Goal: Transaction & Acquisition: Book appointment/travel/reservation

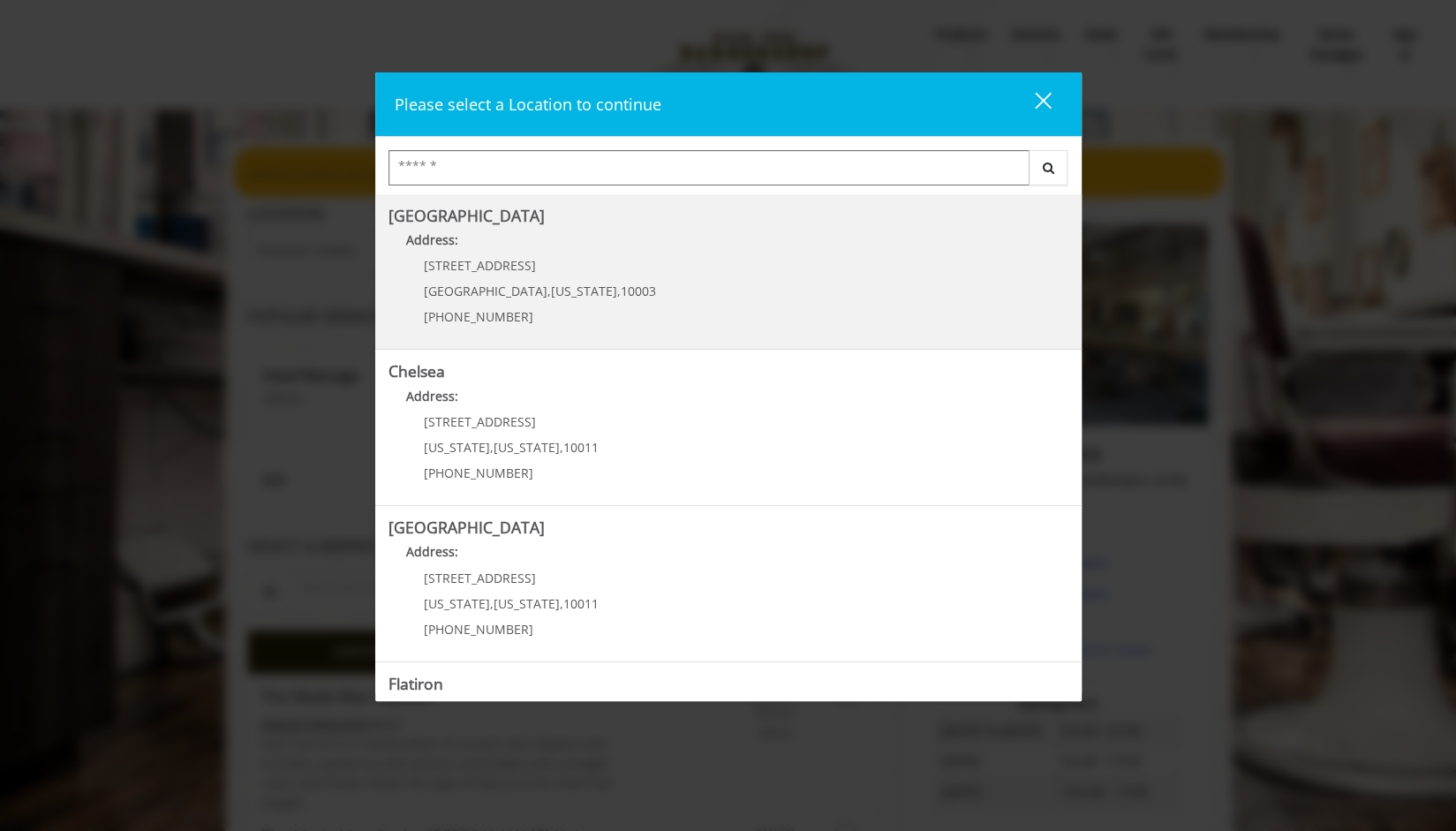
scroll to position [279, 0]
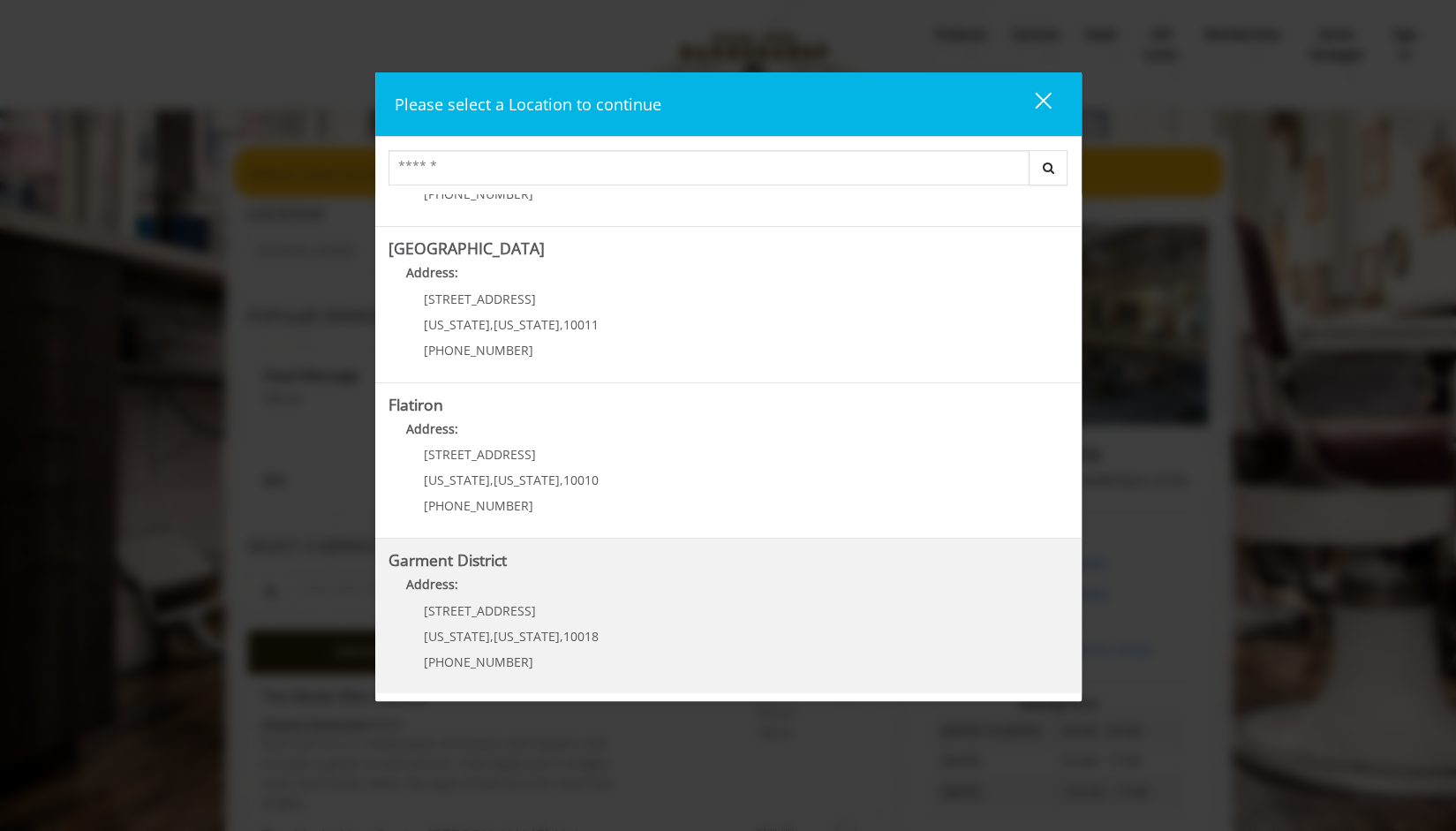
click at [469, 606] on span "1400 Broadway" at bounding box center [480, 611] width 112 height 16
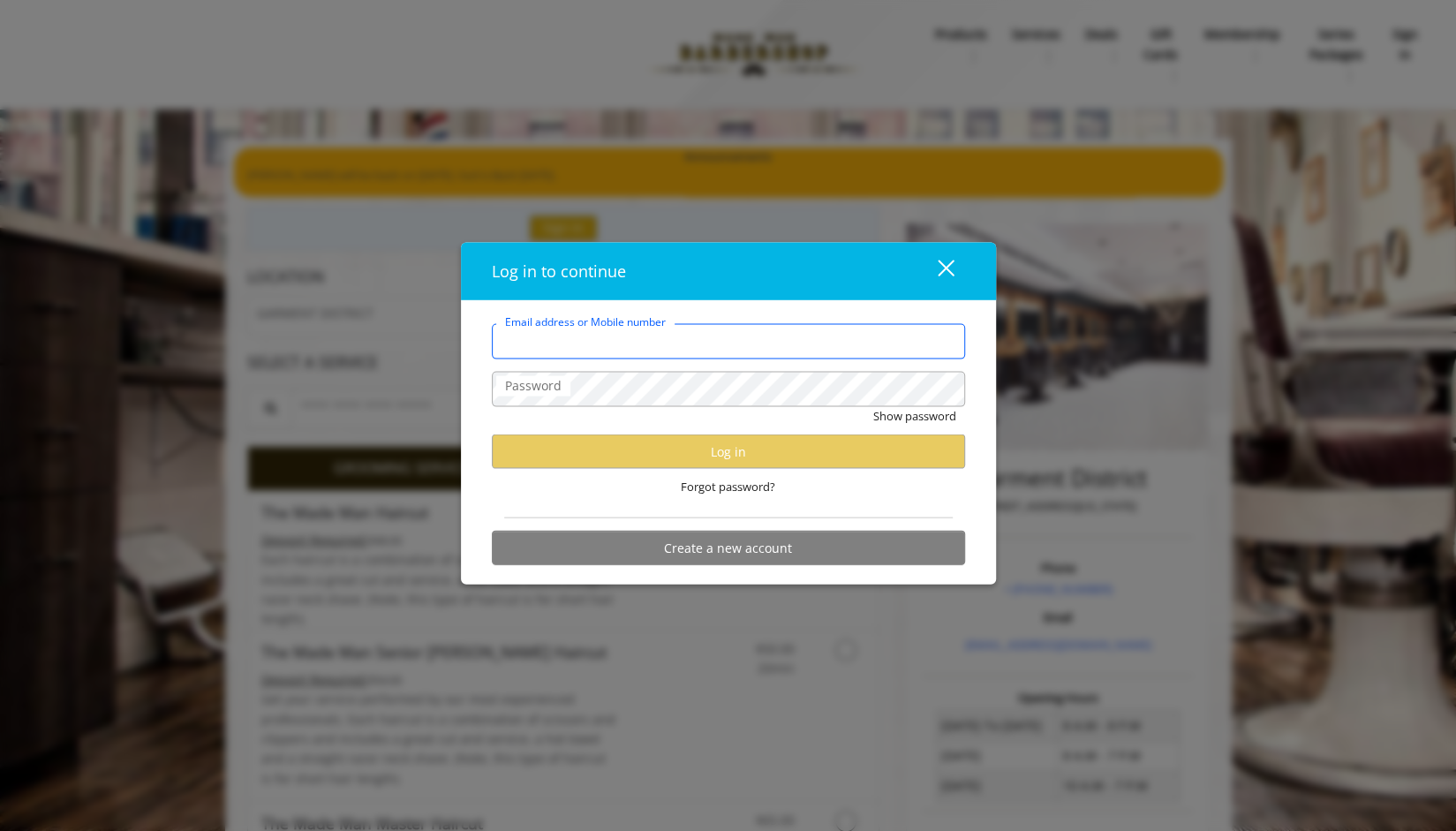
type input "**********"
click at [849, 499] on div "Forgot password?" at bounding box center [728, 487] width 473 height 37
click at [699, 340] on label "Email address or Mobile number" at bounding box center [602, 337] width 213 height 19
click at [699, 340] on input "Email address or Mobile number" at bounding box center [728, 341] width 473 height 36
click at [584, 340] on input "Email address or Mobile number" at bounding box center [728, 341] width 473 height 36
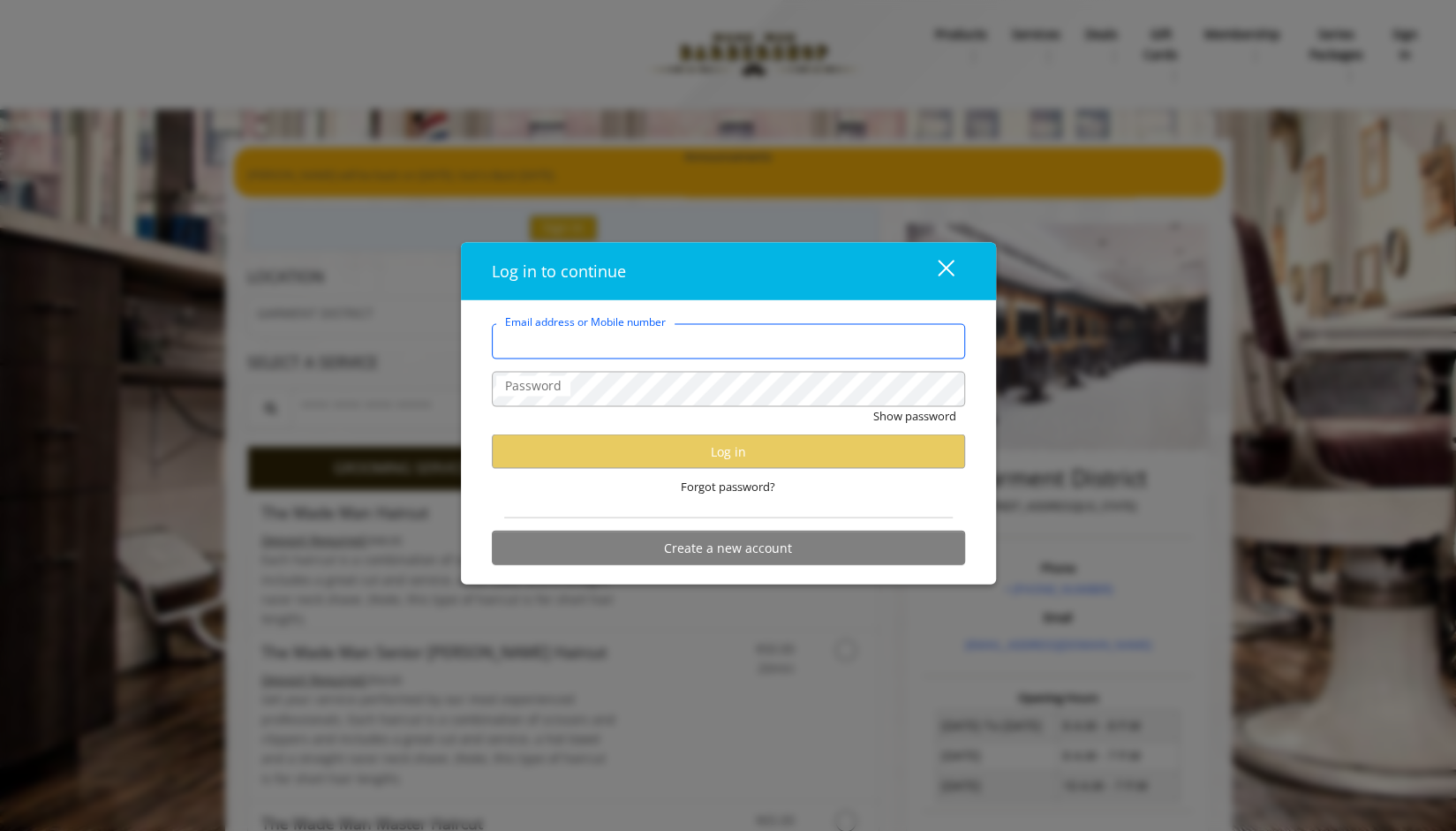
type input "**********"
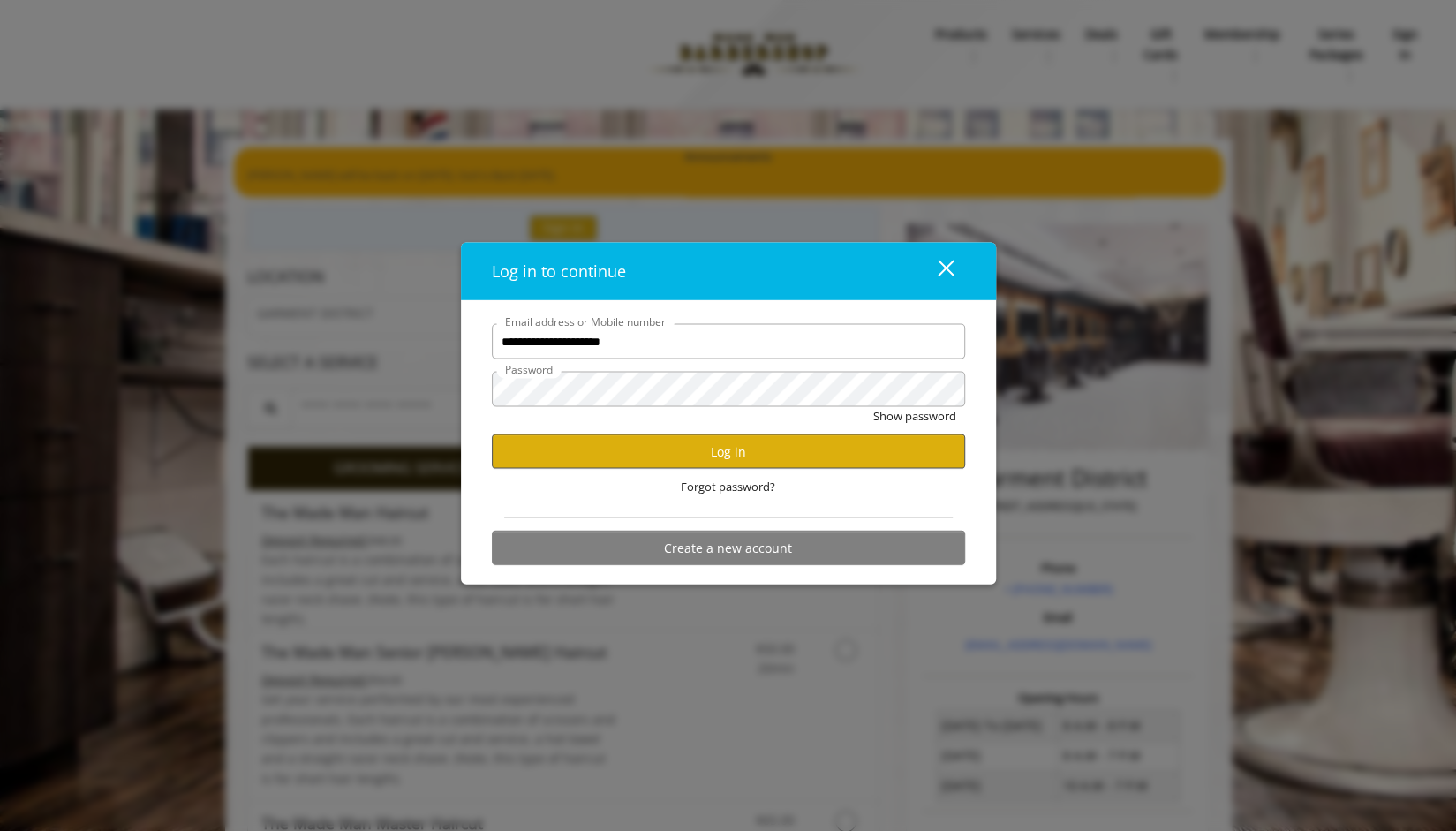
click at [873, 407] on button "Show password" at bounding box center [914, 416] width 83 height 18
click at [669, 442] on button "Log in" at bounding box center [728, 452] width 473 height 35
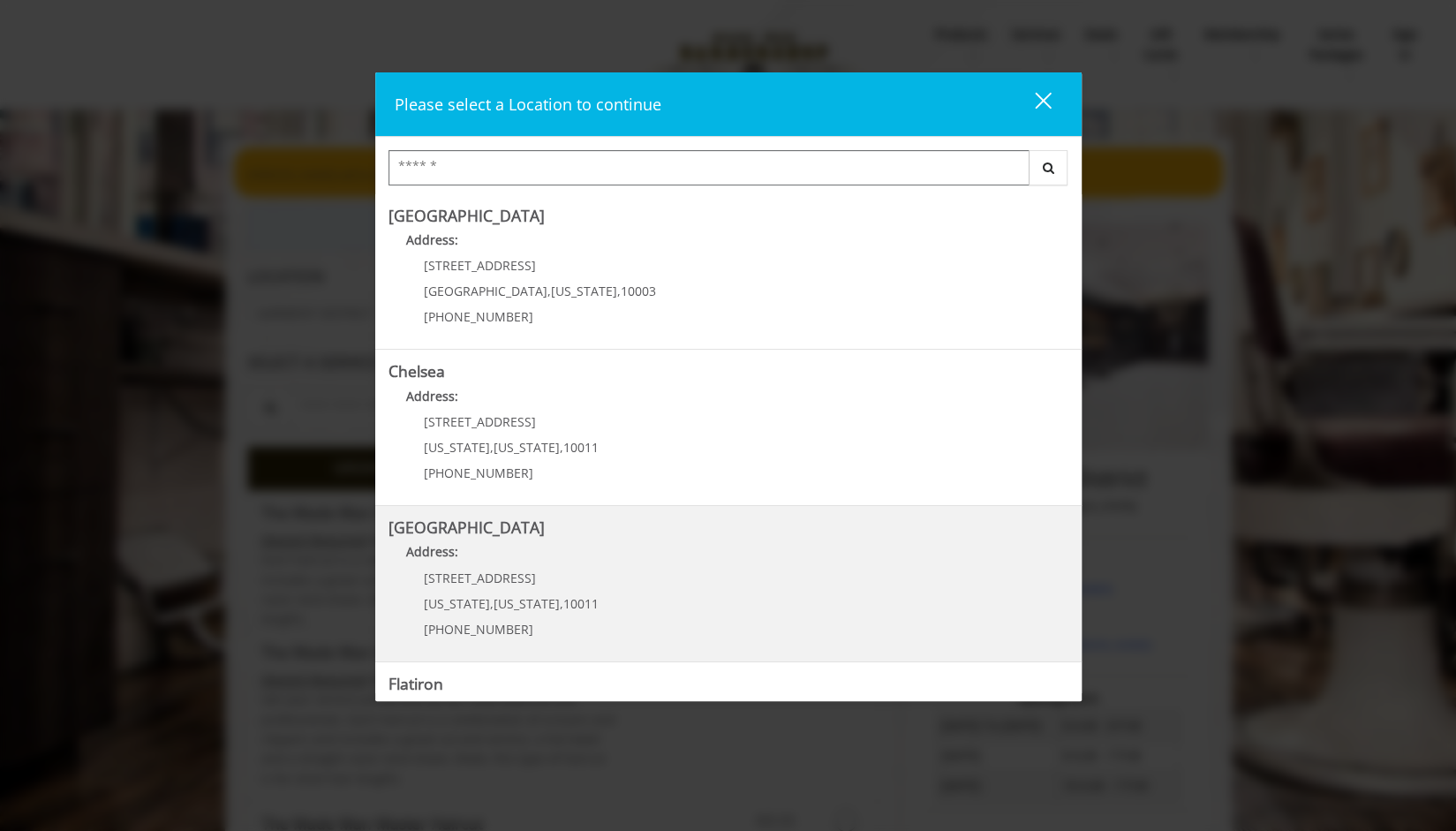
scroll to position [279, 0]
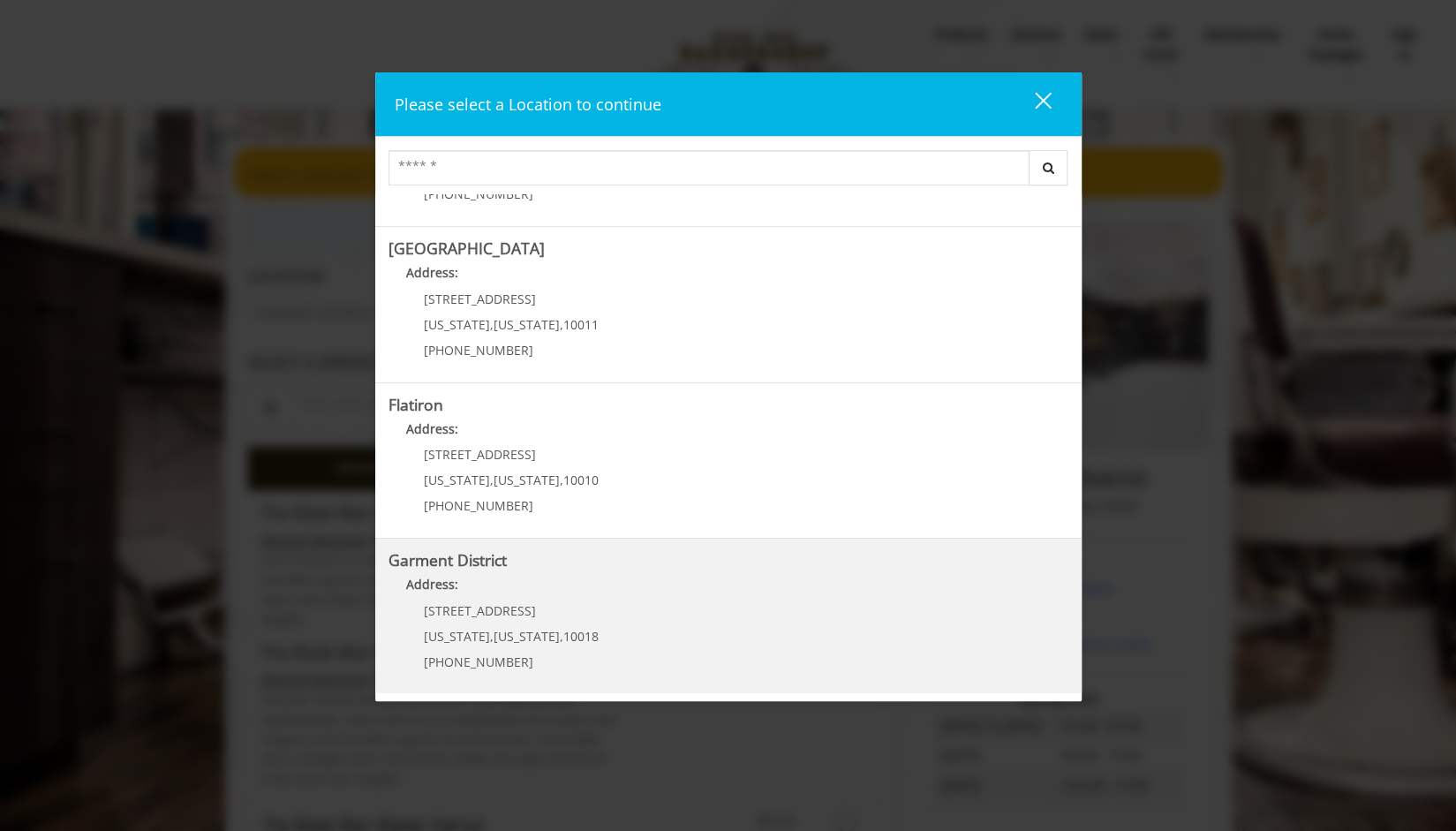
click at [517, 613] on p "[STREET_ADDRESS]" at bounding box center [511, 611] width 175 height 13
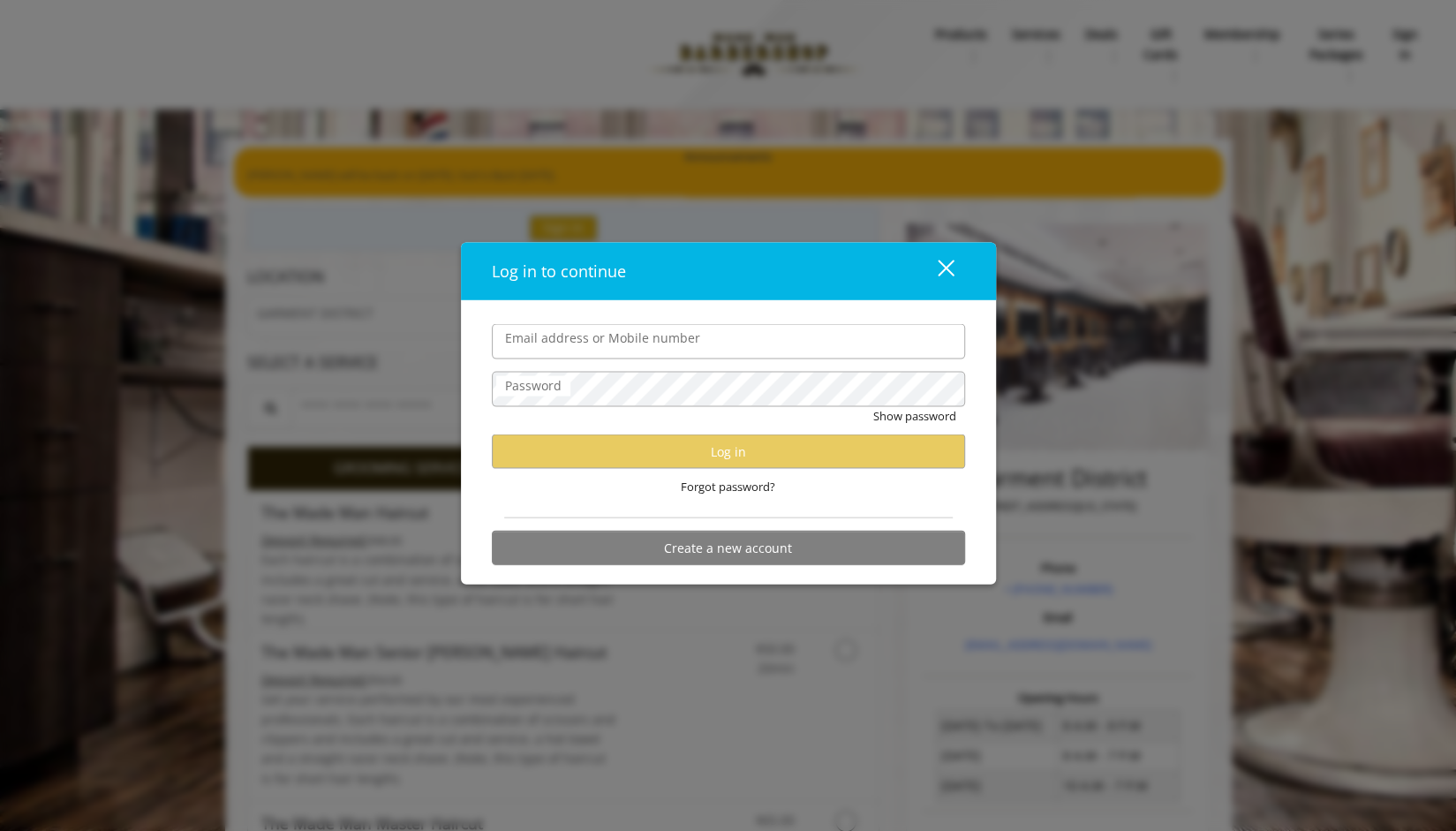
click at [942, 274] on div "close" at bounding box center [935, 271] width 36 height 27
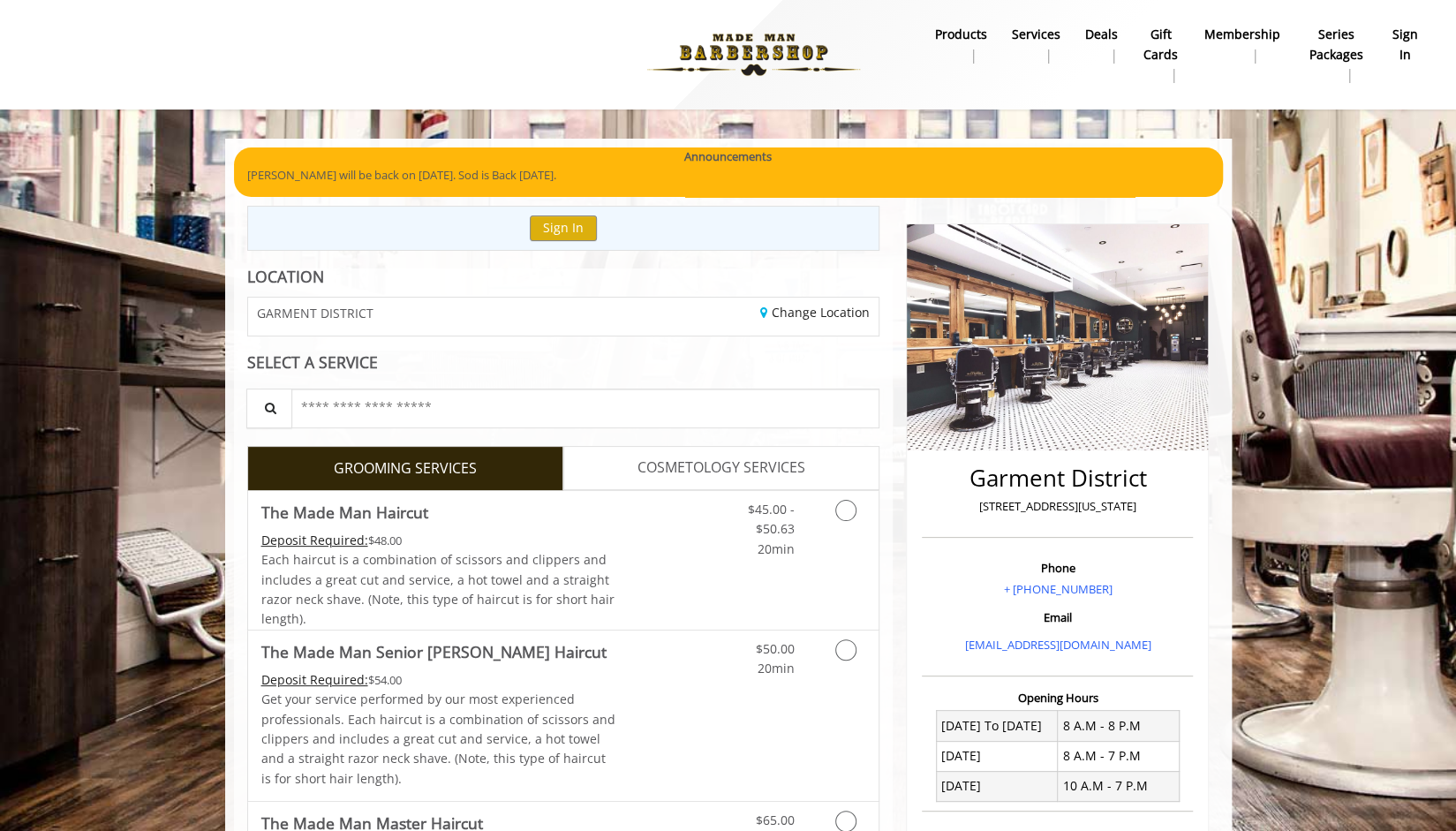
click at [1397, 53] on b "sign in" at bounding box center [1405, 44] width 26 height 39
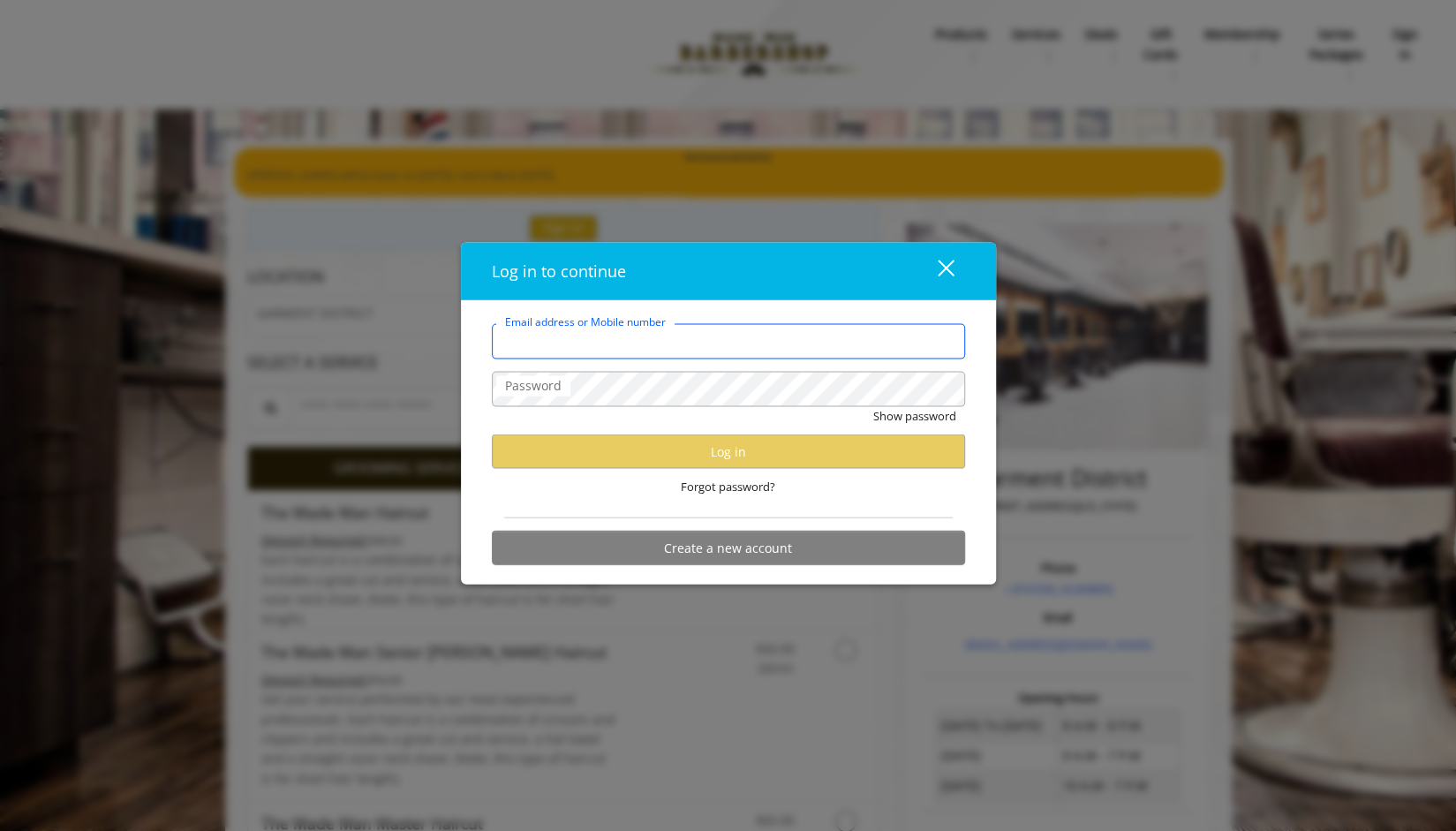
click at [730, 349] on input "Email address or Mobile number" at bounding box center [728, 341] width 473 height 36
type input "**********"
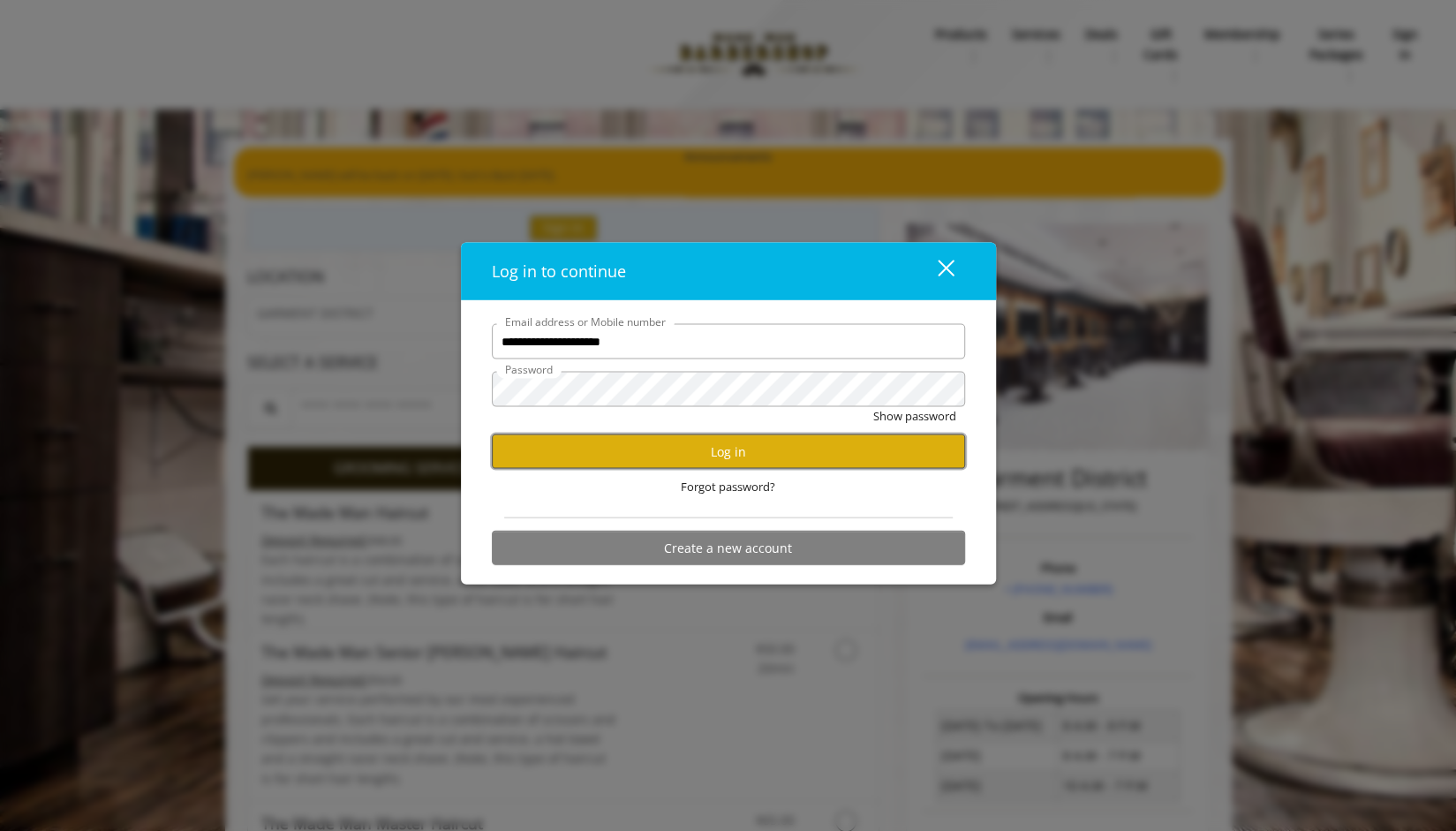
click at [664, 460] on button "Log in" at bounding box center [728, 452] width 473 height 35
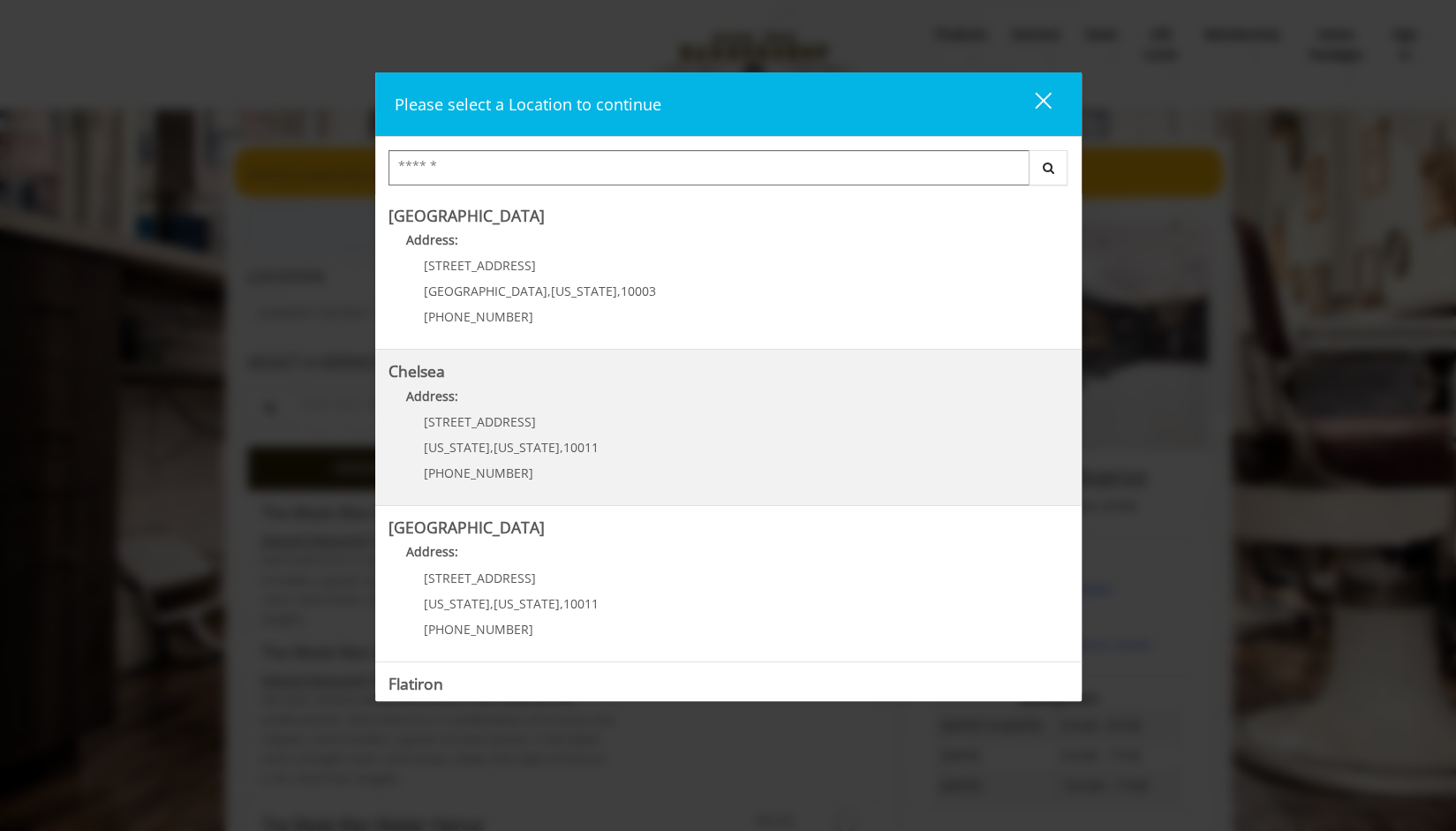
scroll to position [279, 0]
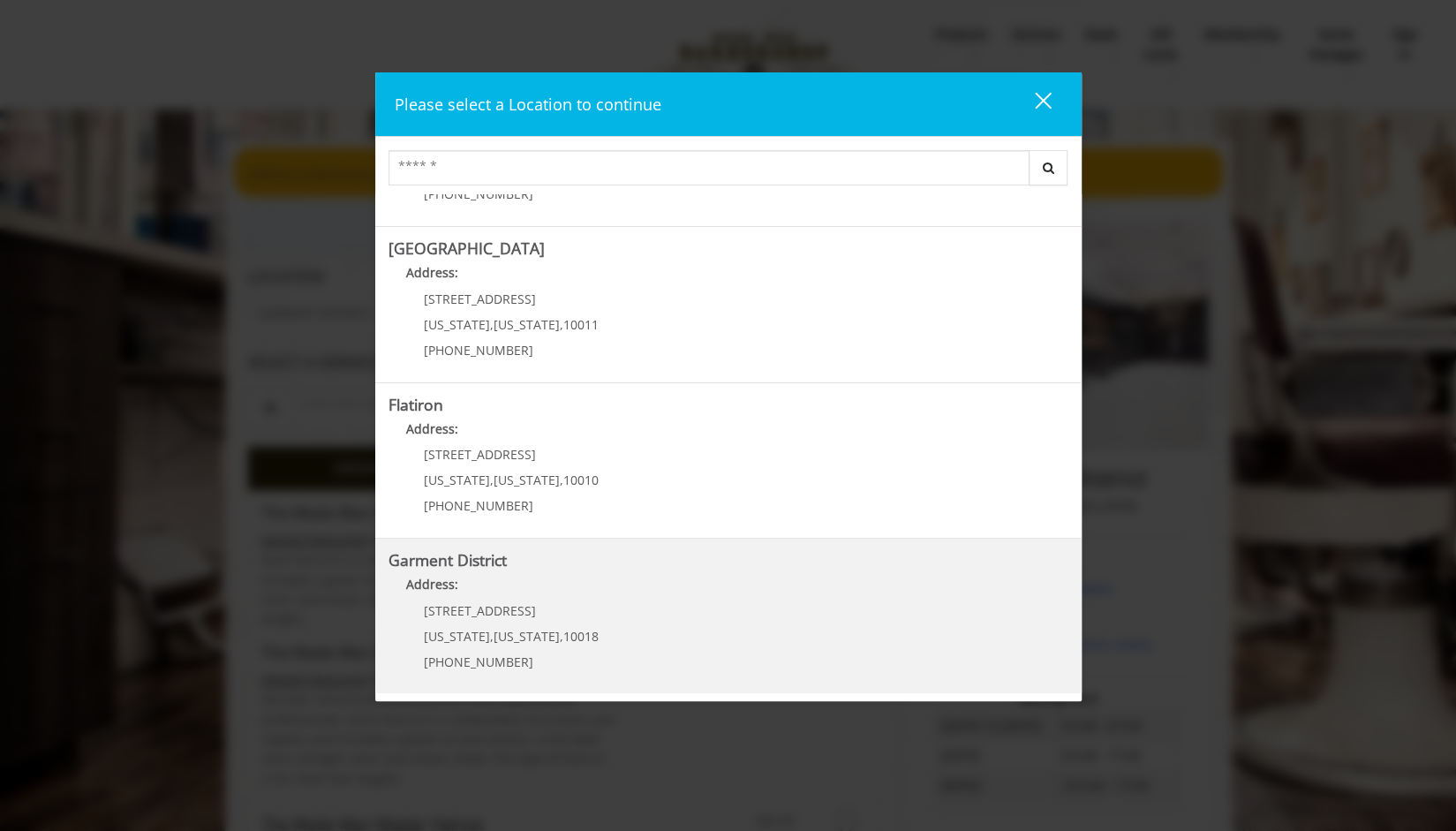
click at [466, 601] on District "Address:" at bounding box center [728, 589] width 680 height 28
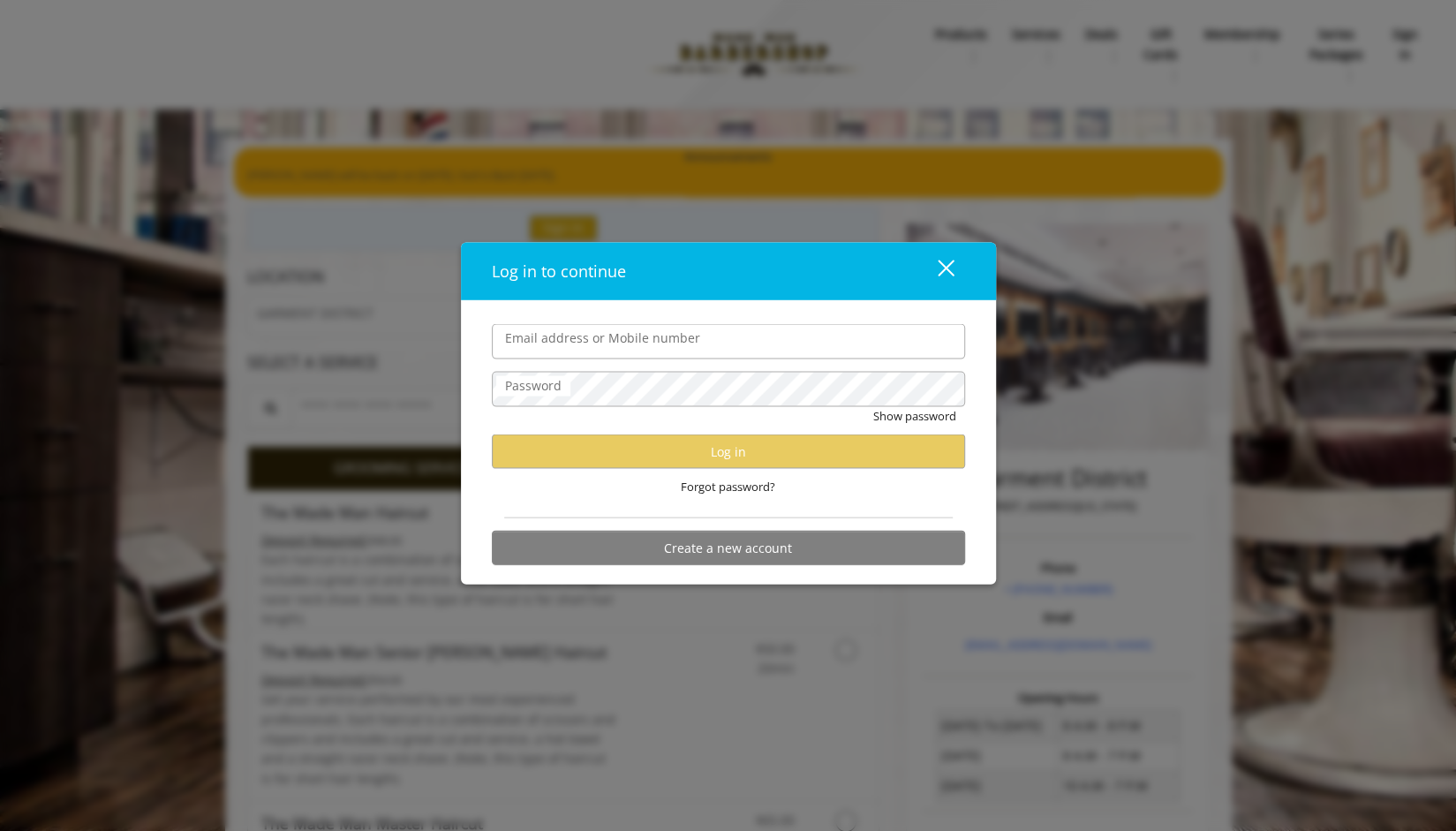
type input "**********"
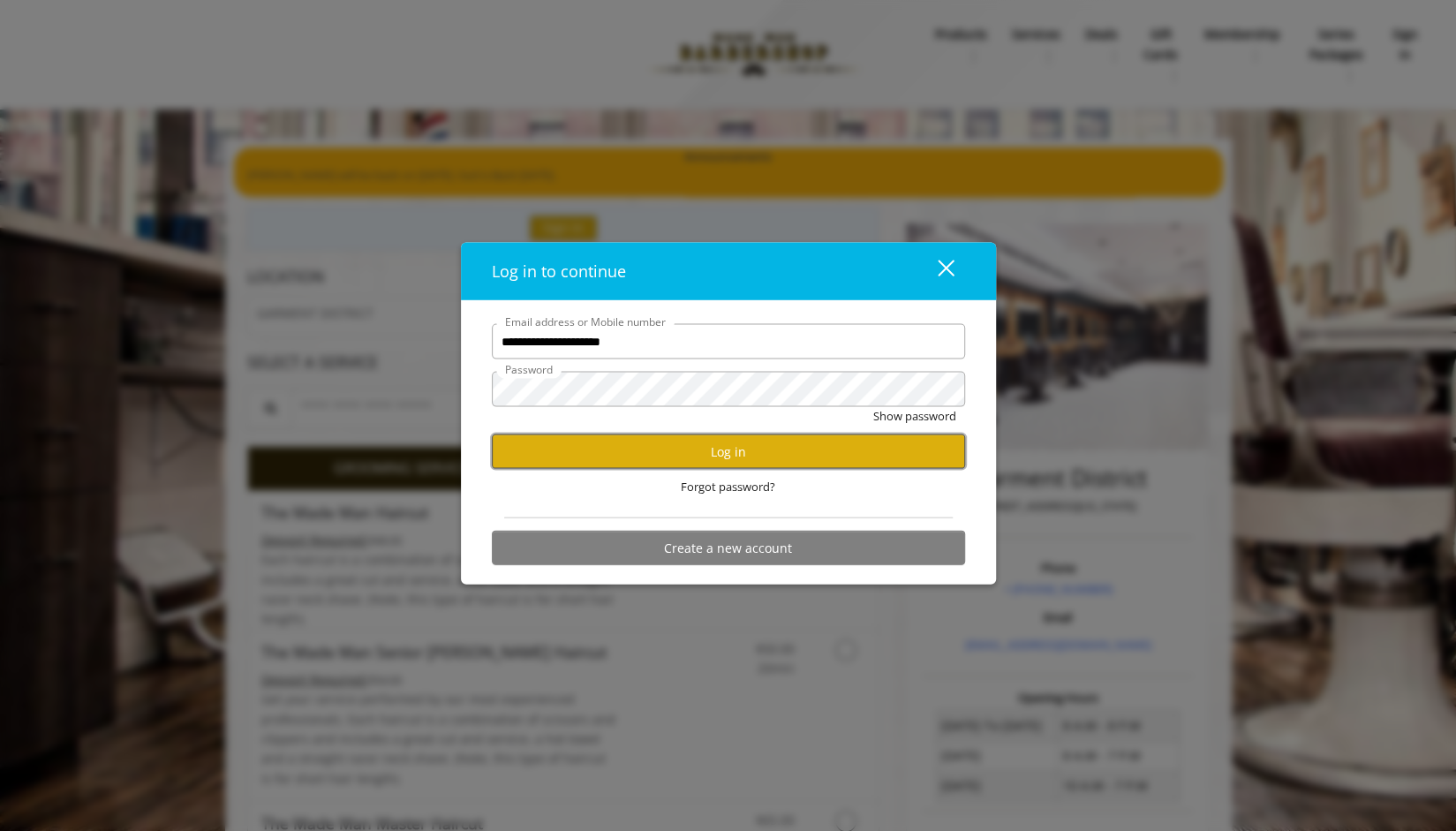
click at [691, 444] on button "Log in" at bounding box center [728, 452] width 473 height 35
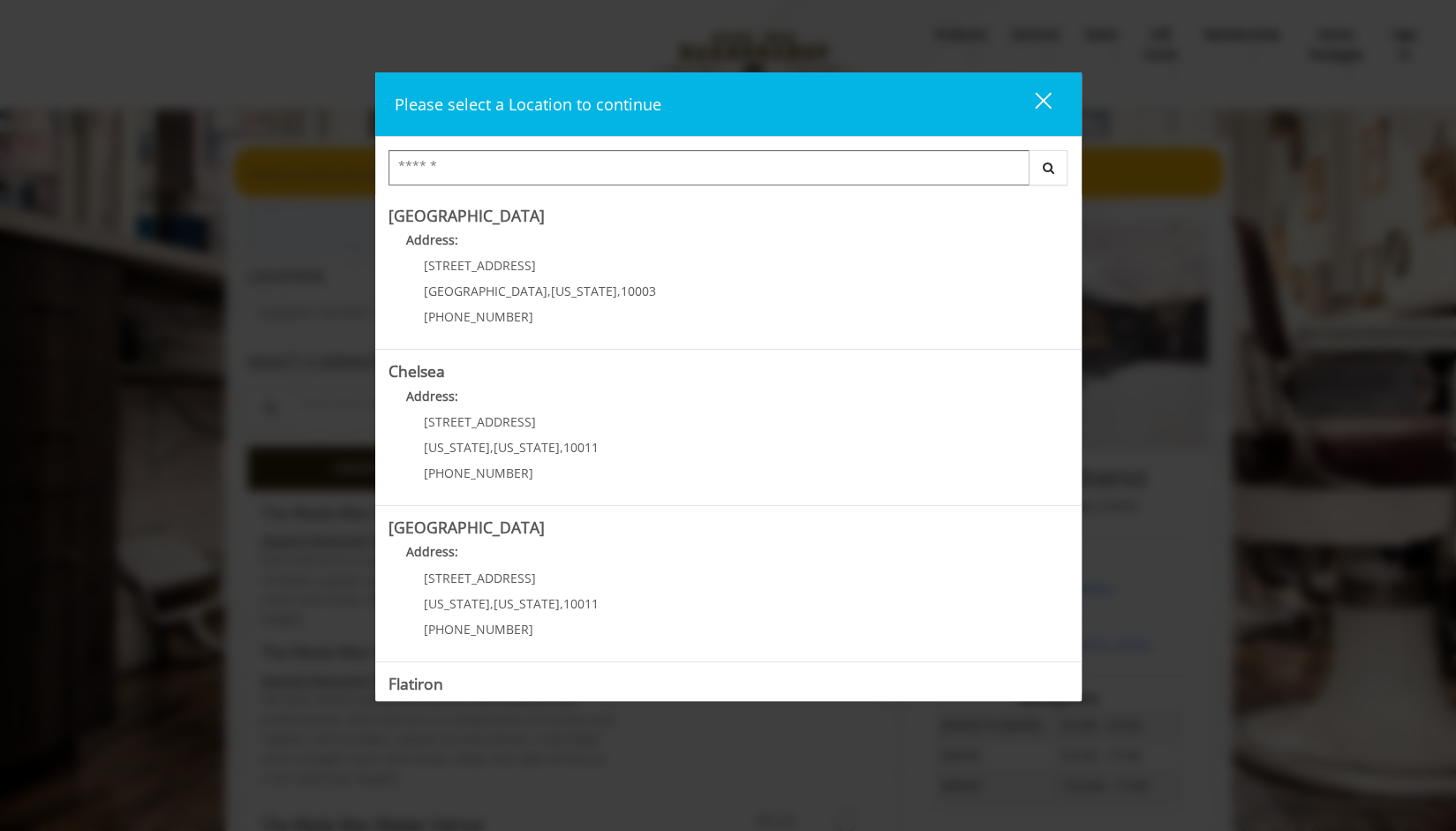
scroll to position [279, 0]
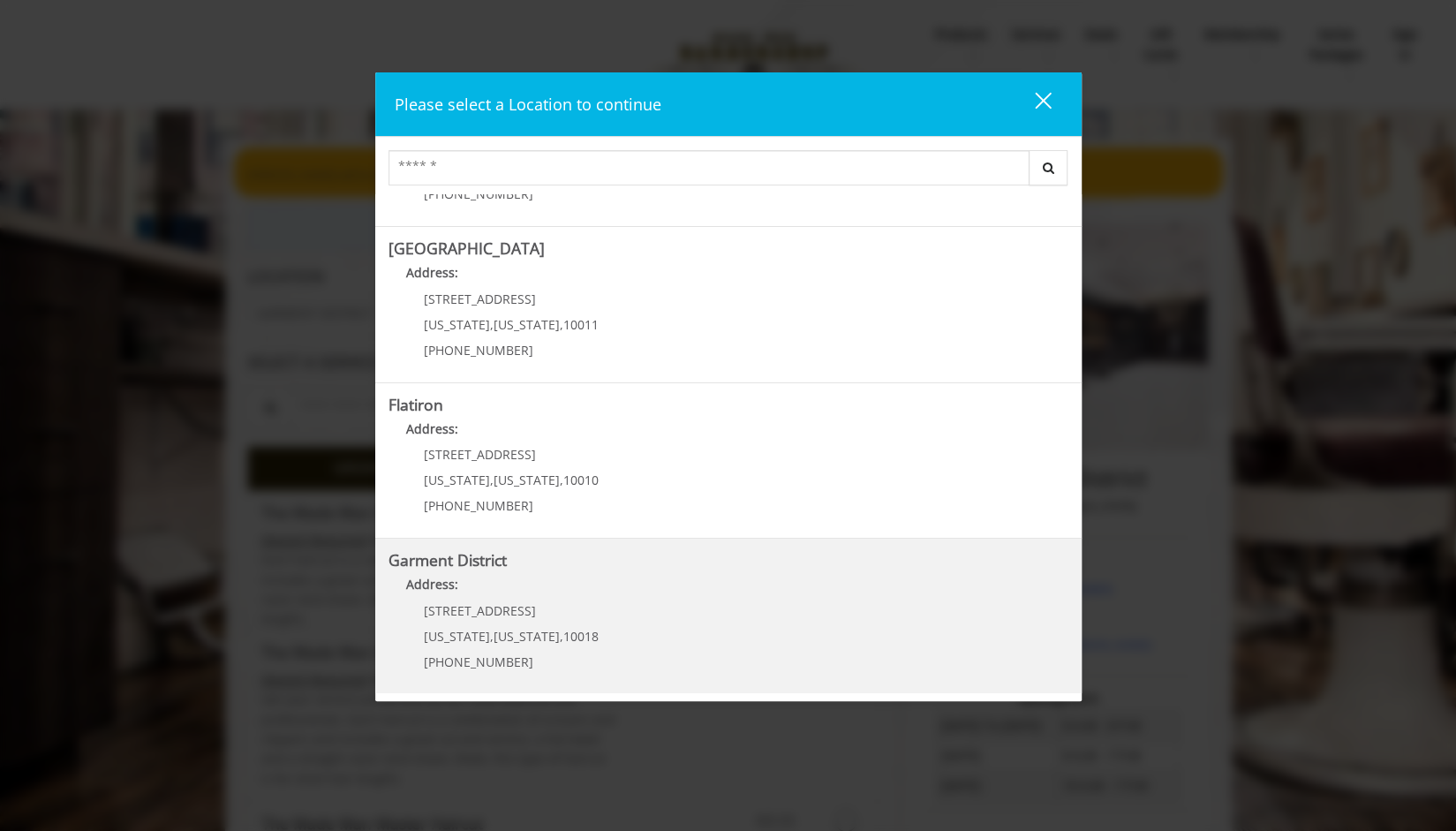
click at [509, 621] on div "[STREET_ADDRESS][US_STATE][US_STATE] (212) 997-4247" at bounding box center [498, 643] width 219 height 77
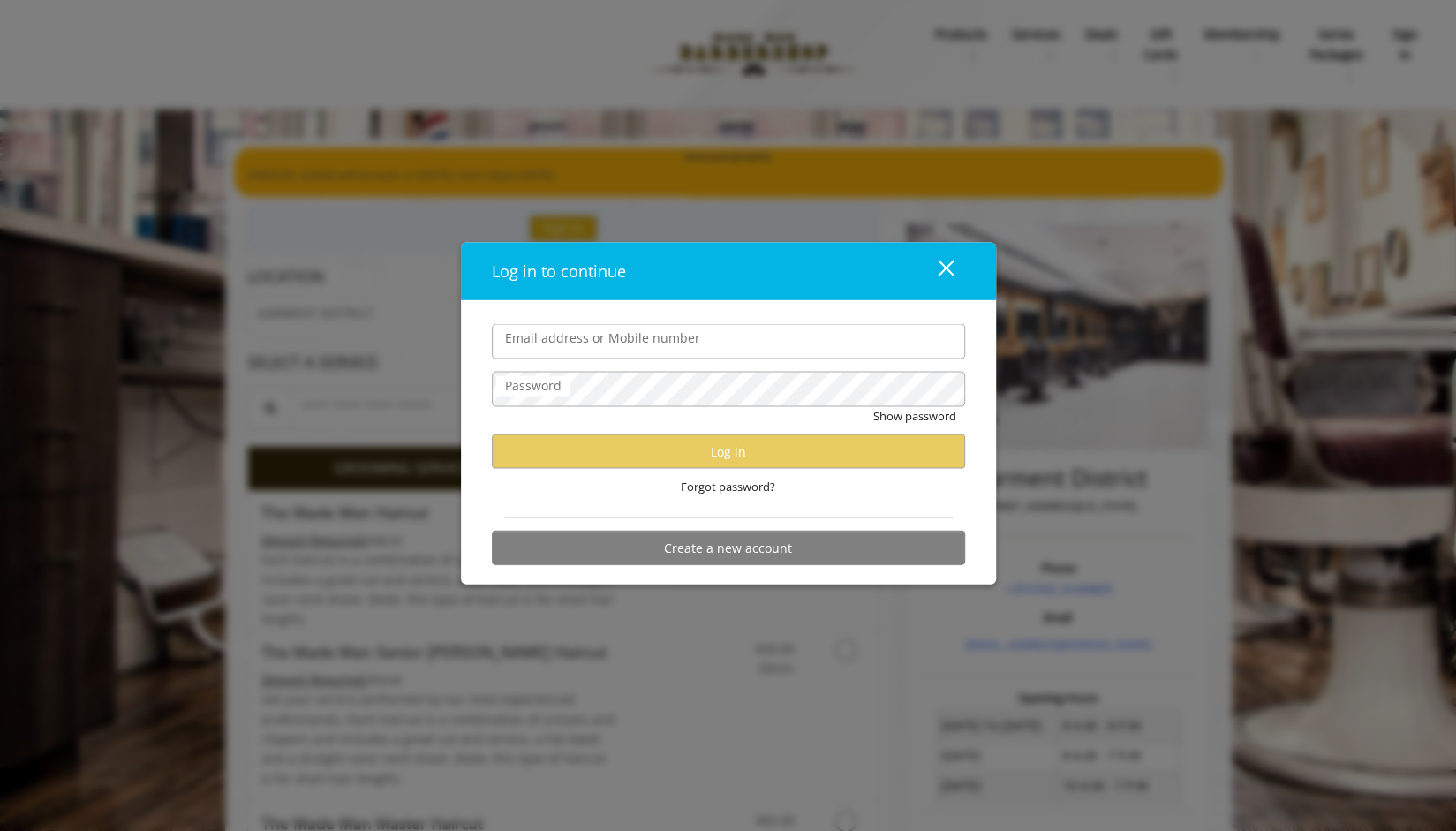
type input "**********"
click at [948, 266] on div "close dialog" at bounding box center [945, 268] width 16 height 16
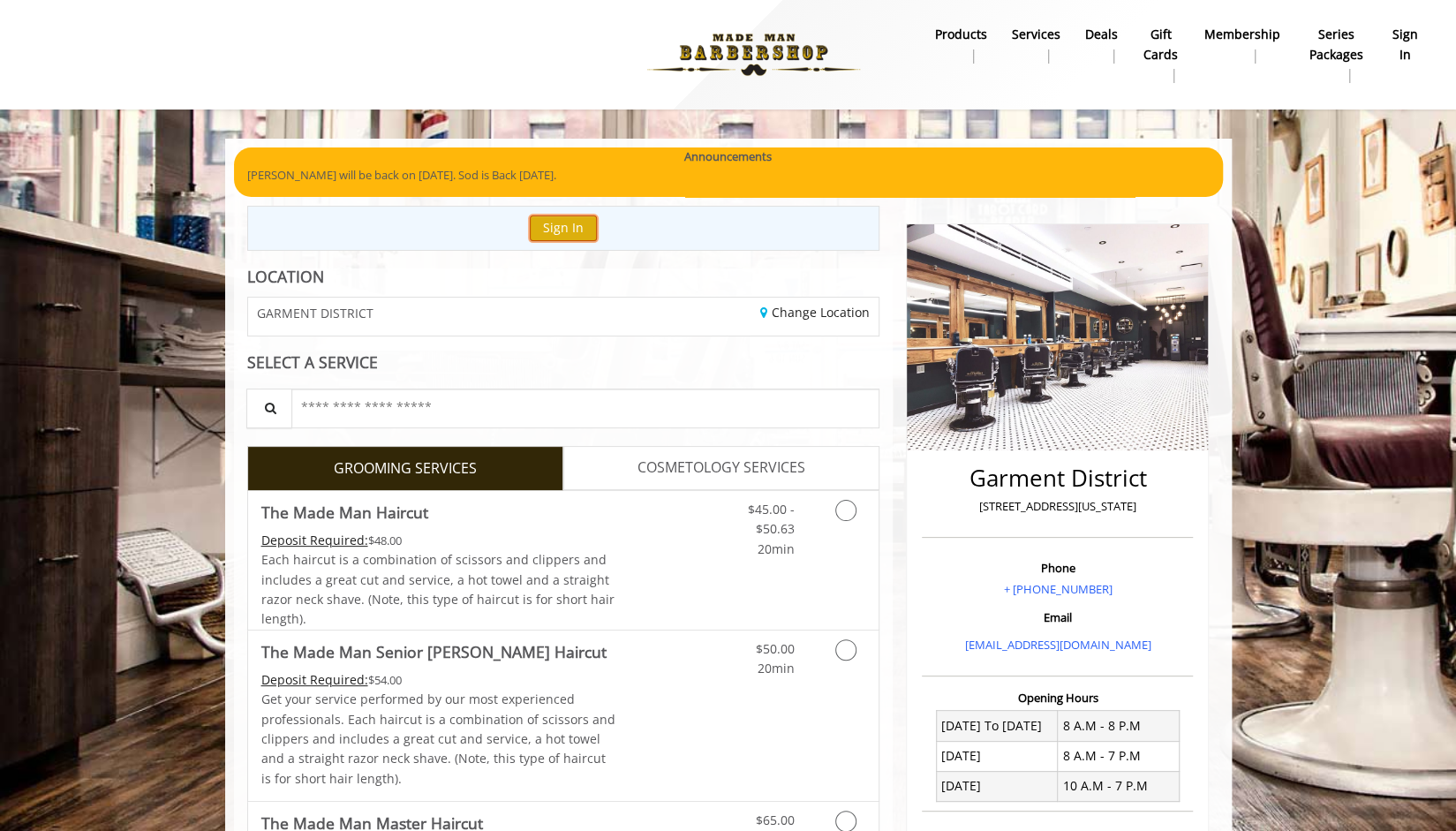
click at [572, 219] on button "Sign In" at bounding box center [563, 229] width 67 height 26
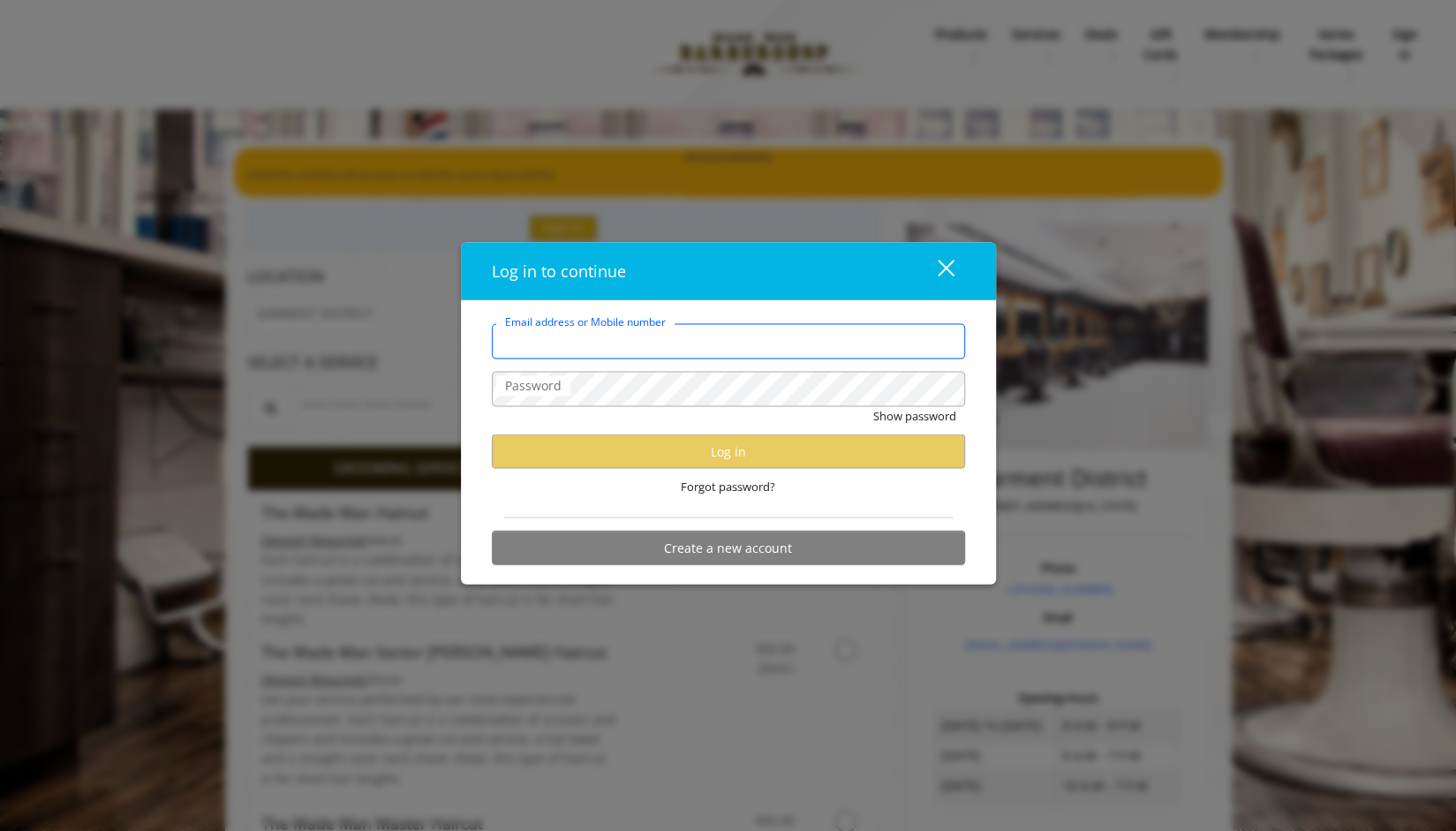
click at [691, 355] on input "Email address or Mobile number" at bounding box center [728, 341] width 473 height 36
type input "**********"
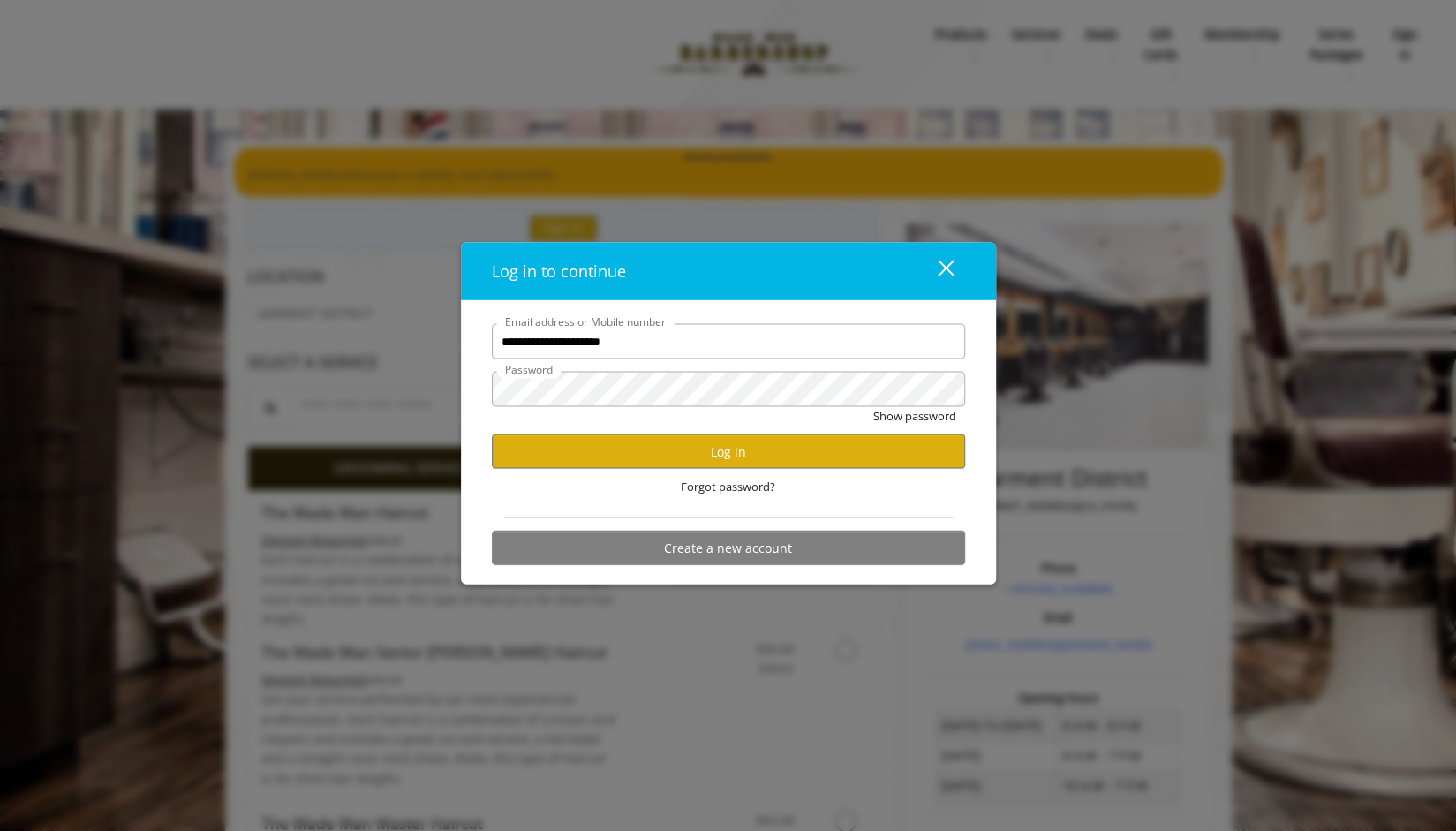
click at [873, 407] on button "Show password" at bounding box center [914, 416] width 83 height 18
click at [722, 441] on button "Log in" at bounding box center [728, 452] width 473 height 35
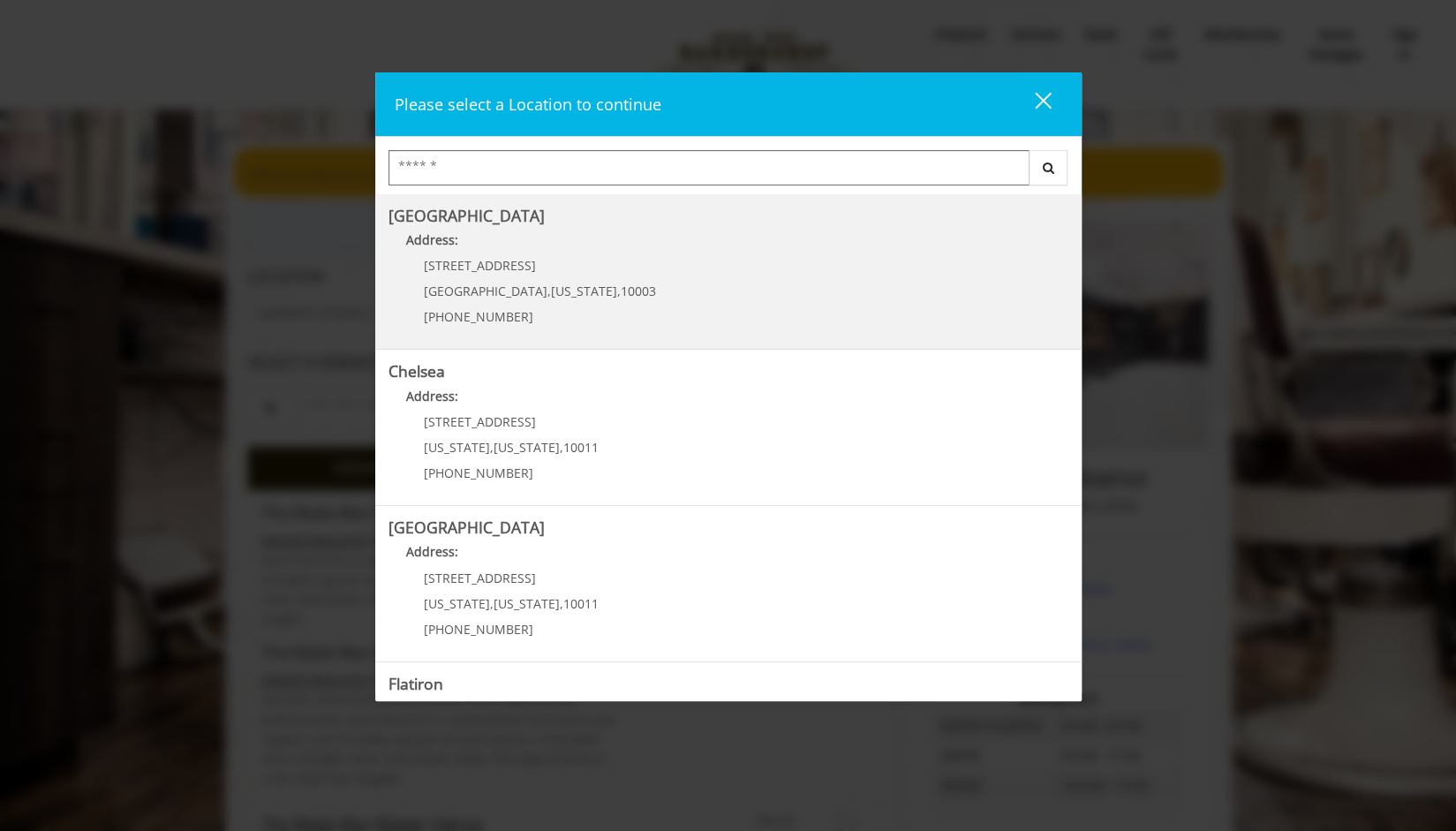
scroll to position [279, 0]
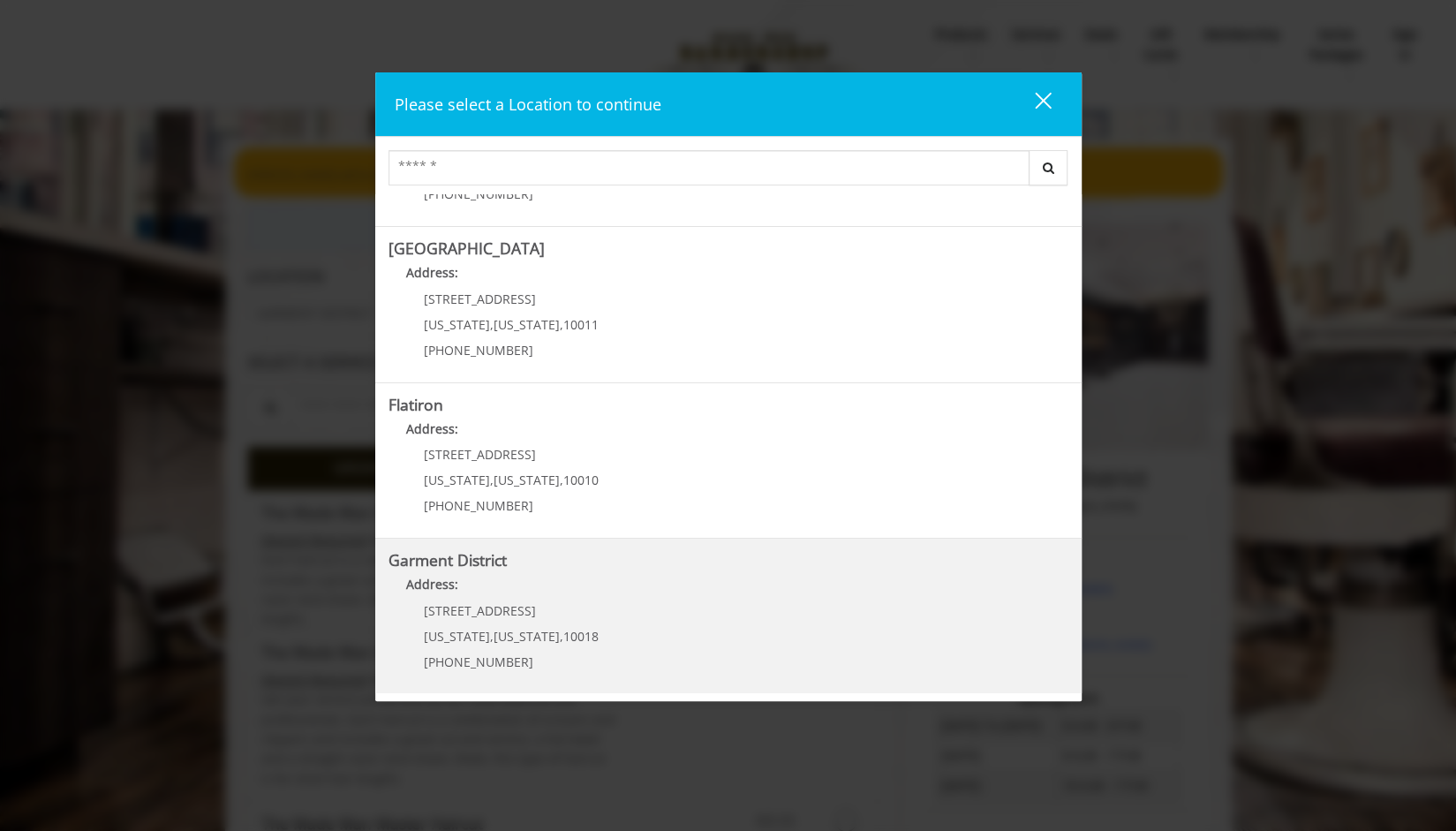
click at [502, 623] on div "1400 Broadway New York , New York , 10018 (212) 997-4247" at bounding box center [498, 643] width 219 height 77
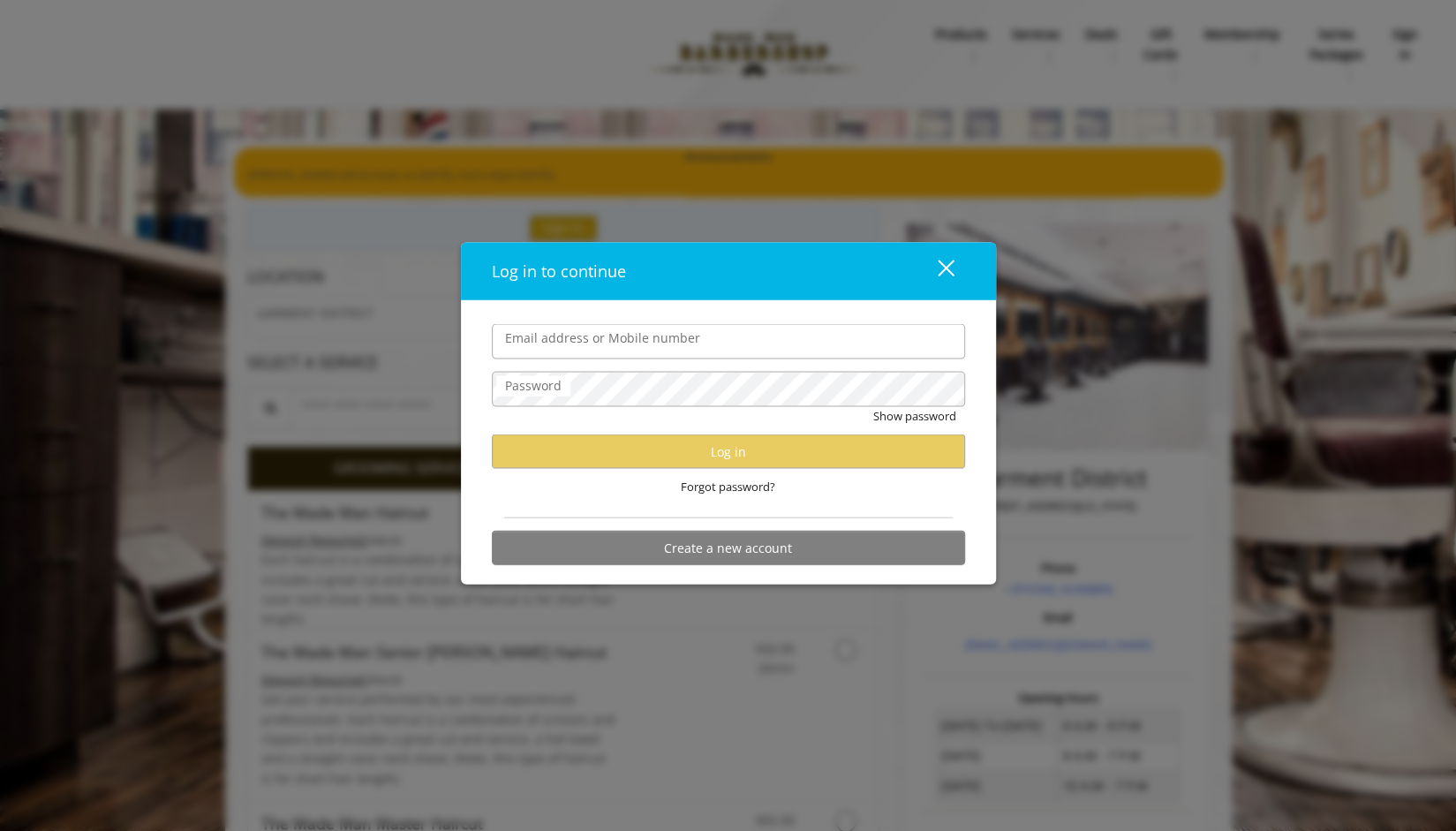
click at [946, 267] on div "close dialog" at bounding box center [945, 268] width 16 height 16
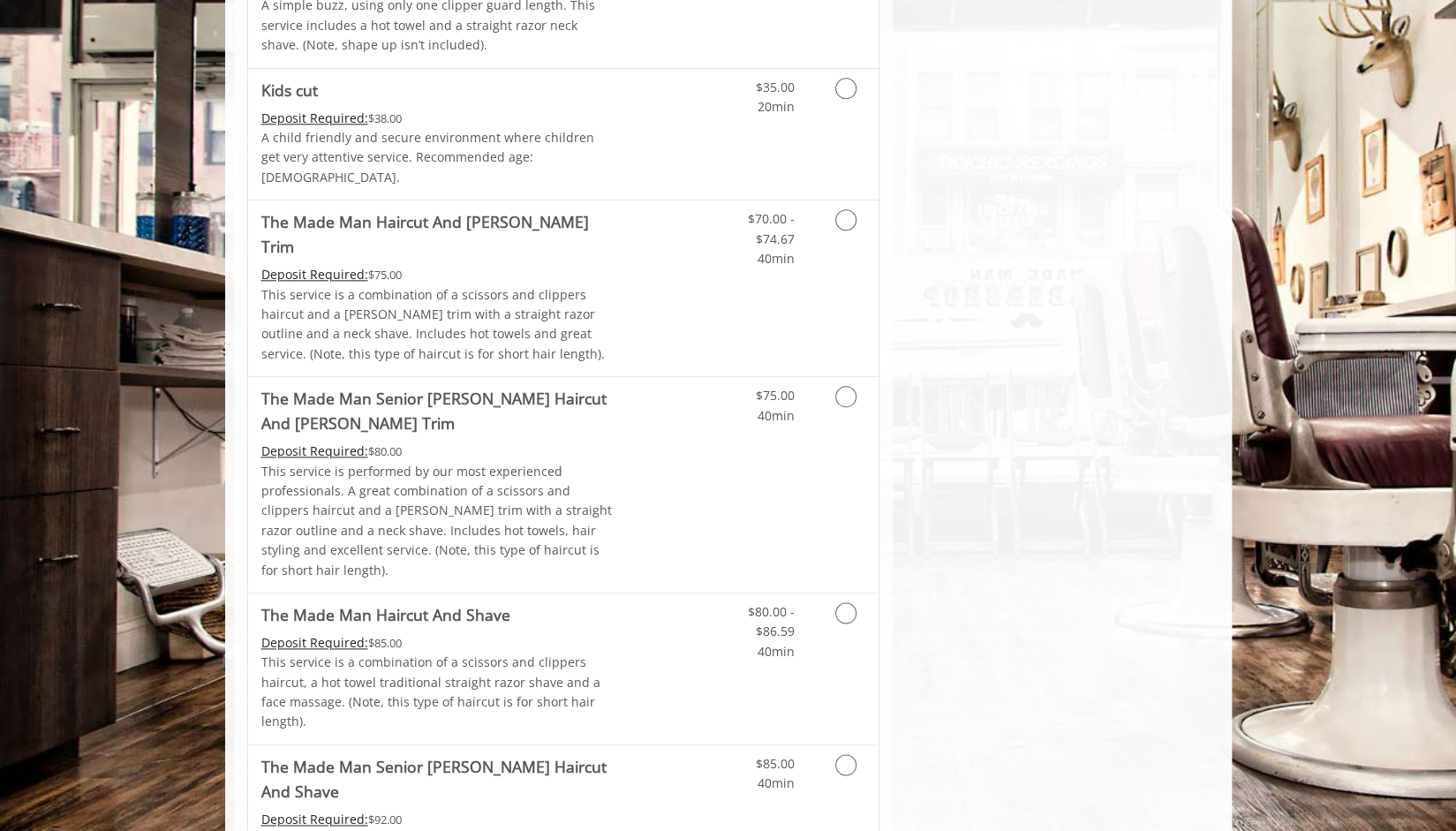
scroll to position [726, 0]
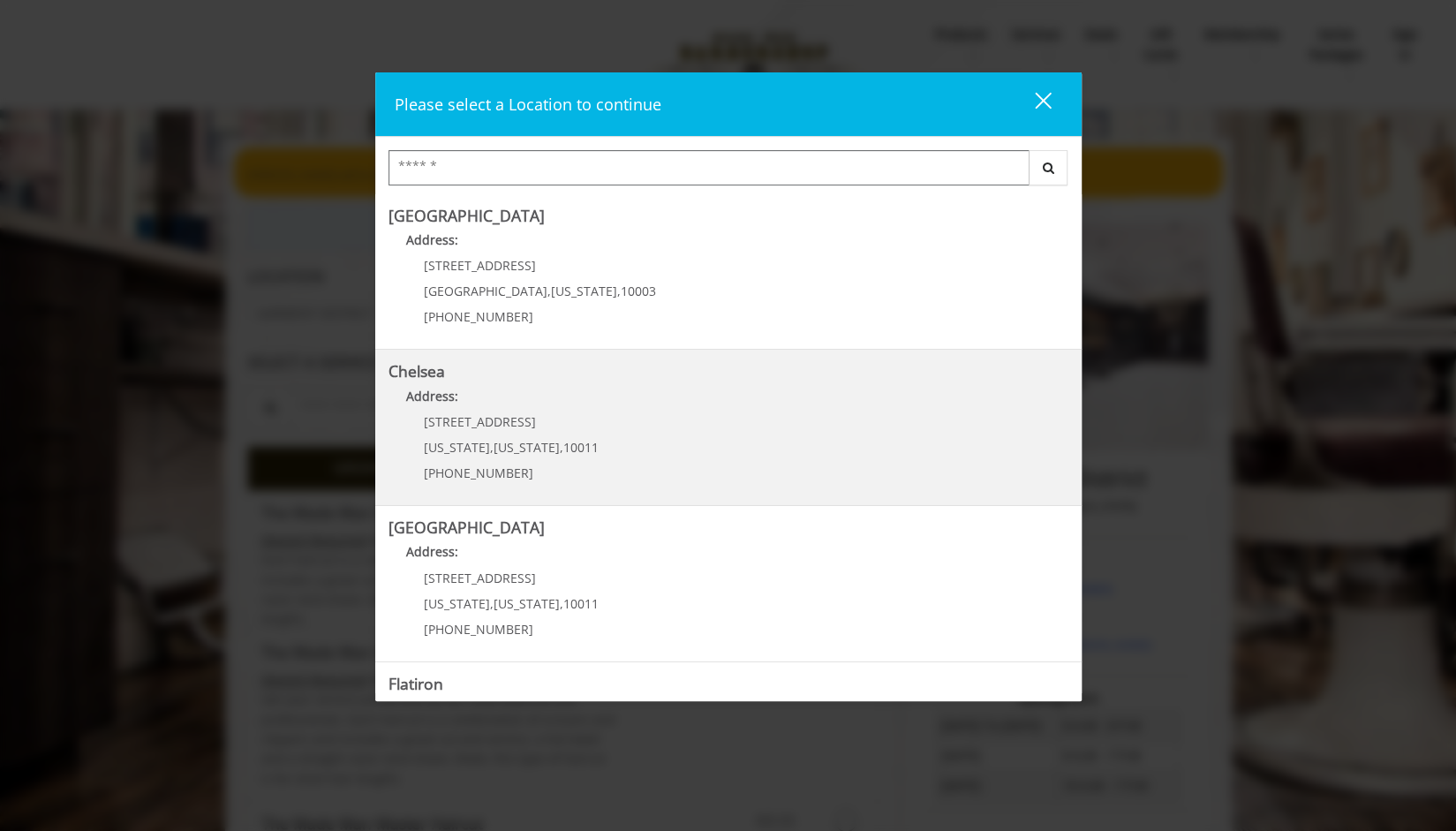
scroll to position [279, 0]
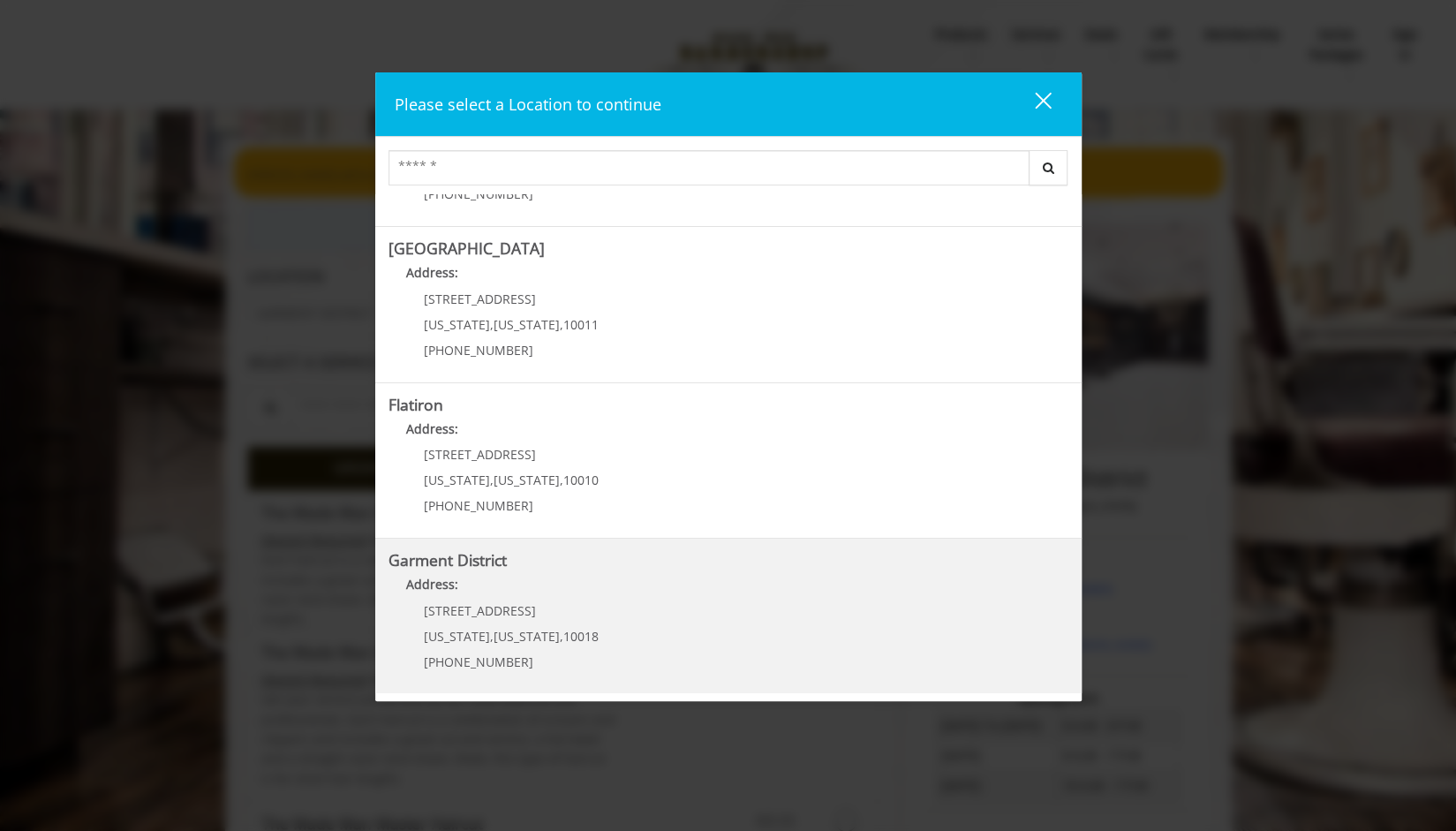
click at [488, 594] on District "Address:" at bounding box center [728, 589] width 680 height 28
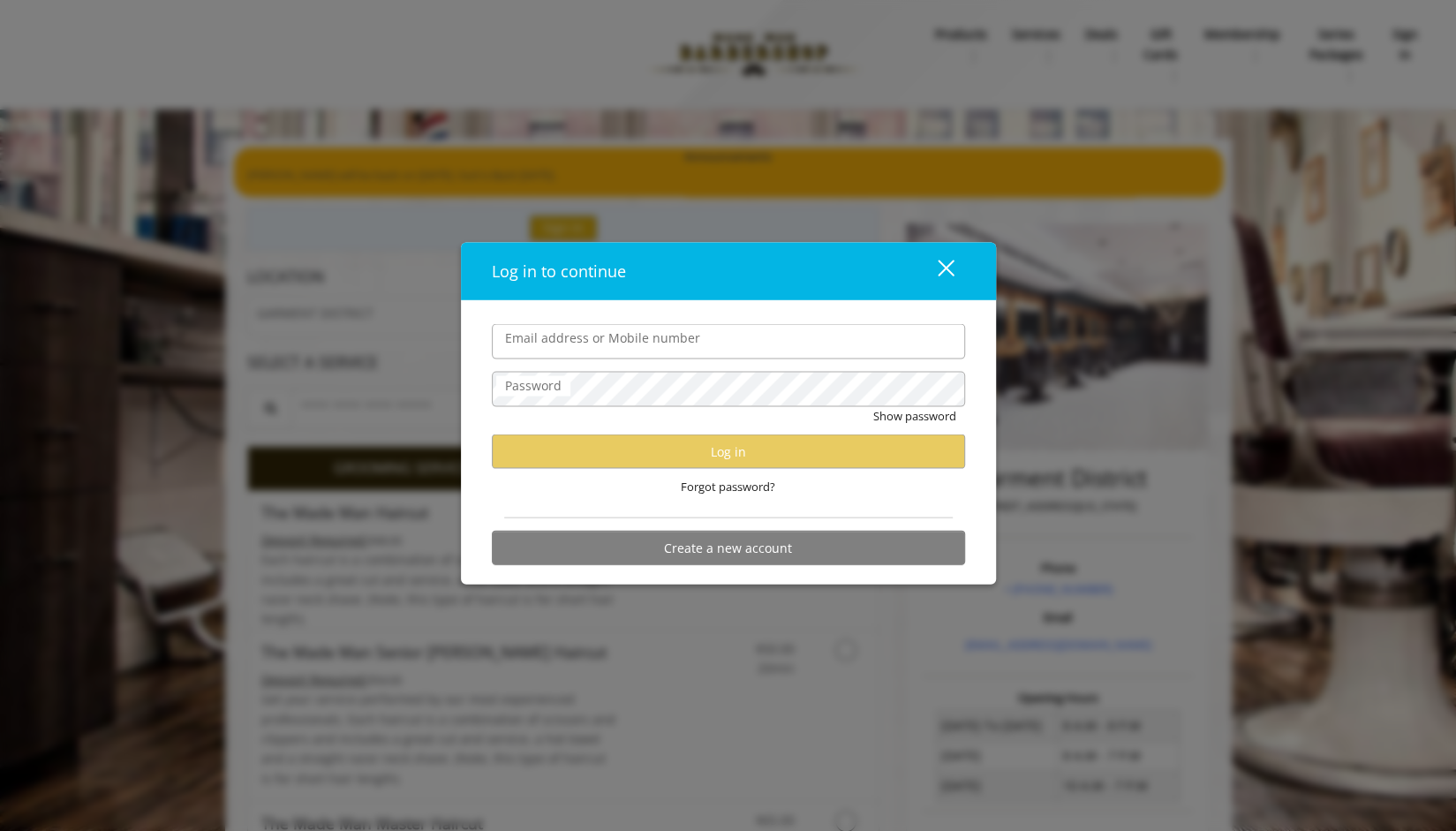
click at [820, 369] on form "Email address or Mobile number Password Show password Log in Forgot password? C…" at bounding box center [728, 448] width 473 height 250
click at [776, 319] on div "Email address or Mobile number Password Show password Log in Forgot password? C…" at bounding box center [728, 442] width 535 height 283
click at [703, 350] on input "Email address or Mobile number" at bounding box center [728, 341] width 473 height 36
type input "**********"
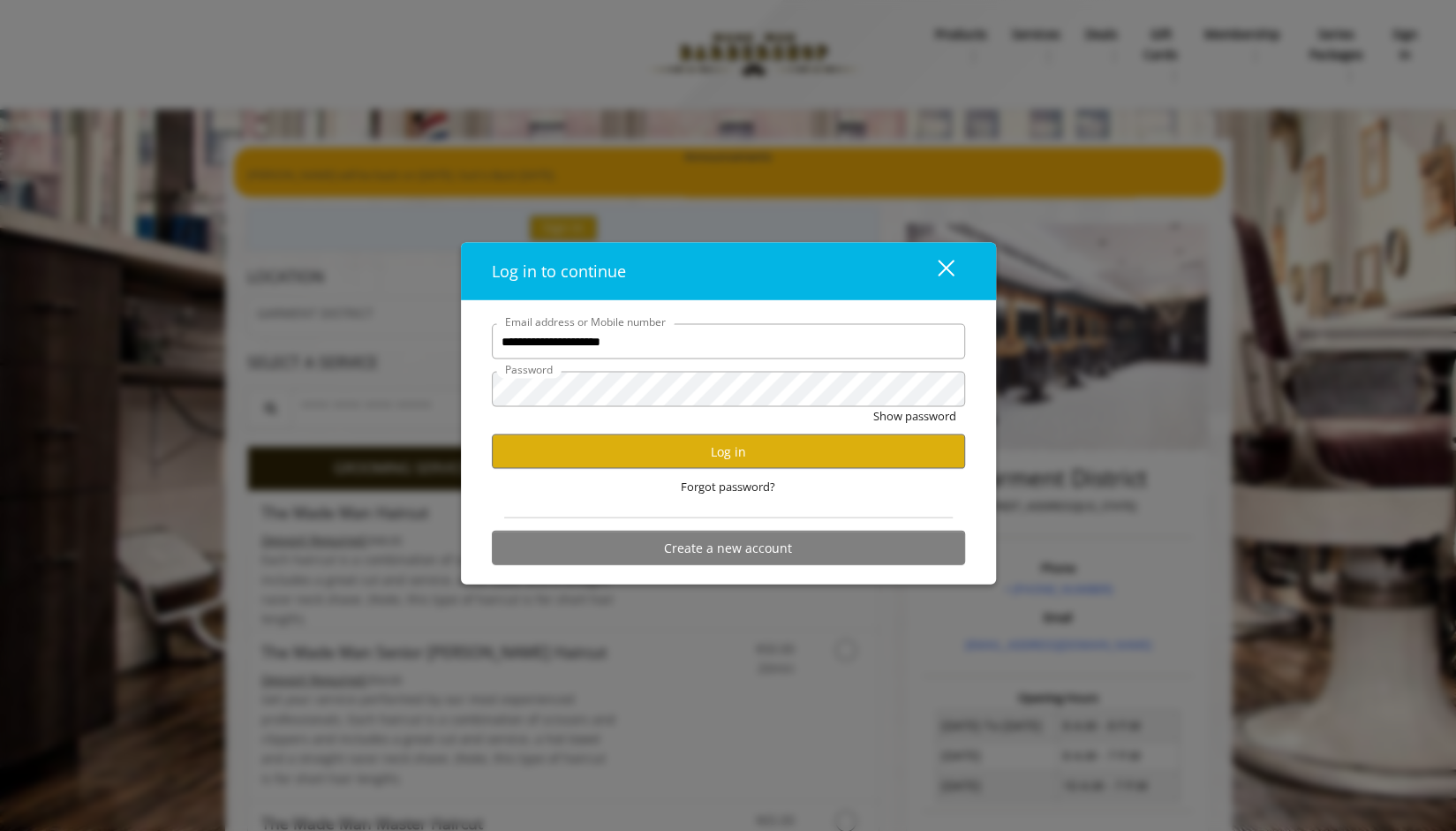
click at [873, 407] on button "Show password" at bounding box center [914, 416] width 83 height 18
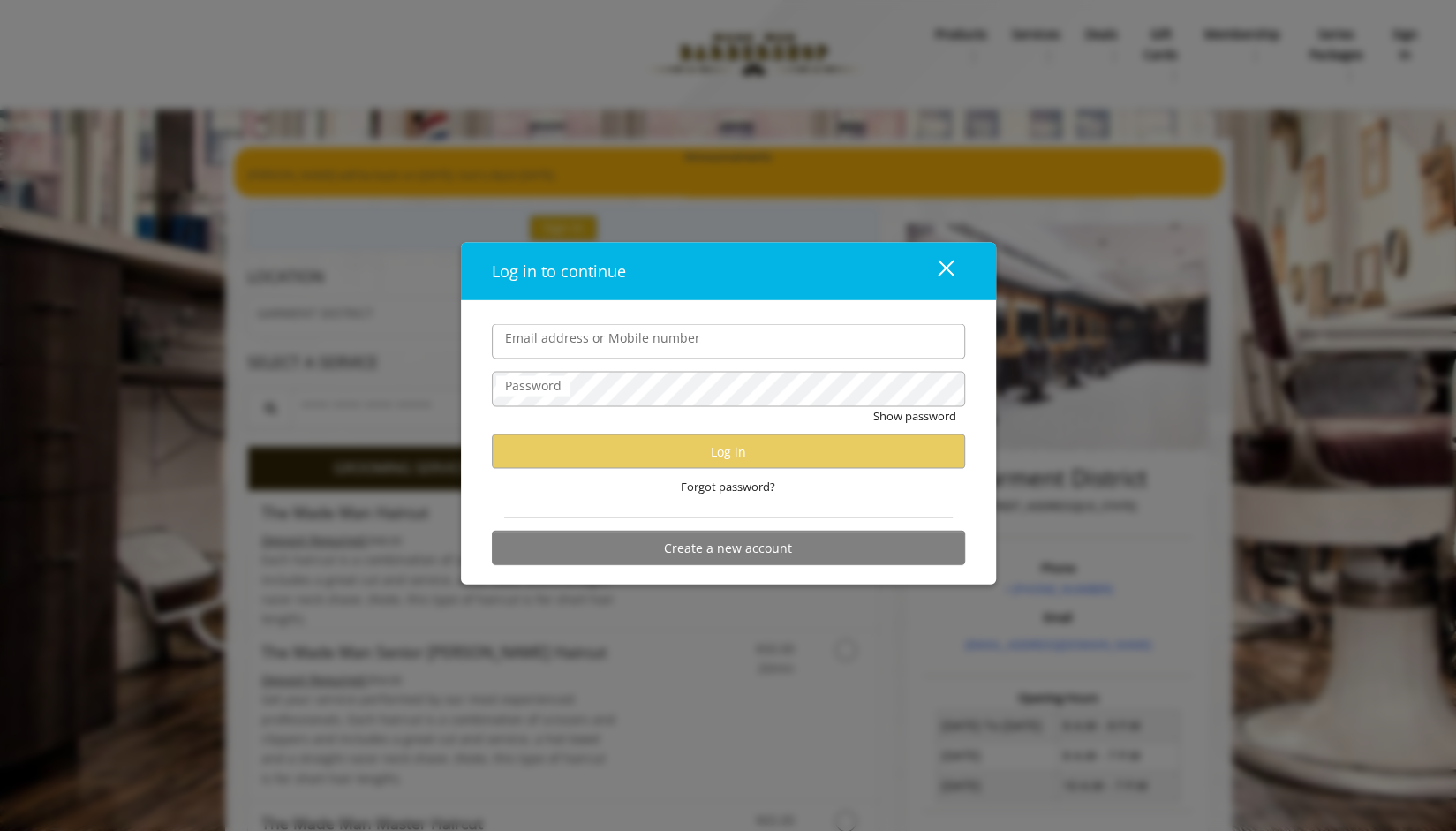
click at [947, 264] on div "close dialog" at bounding box center [945, 268] width 16 height 16
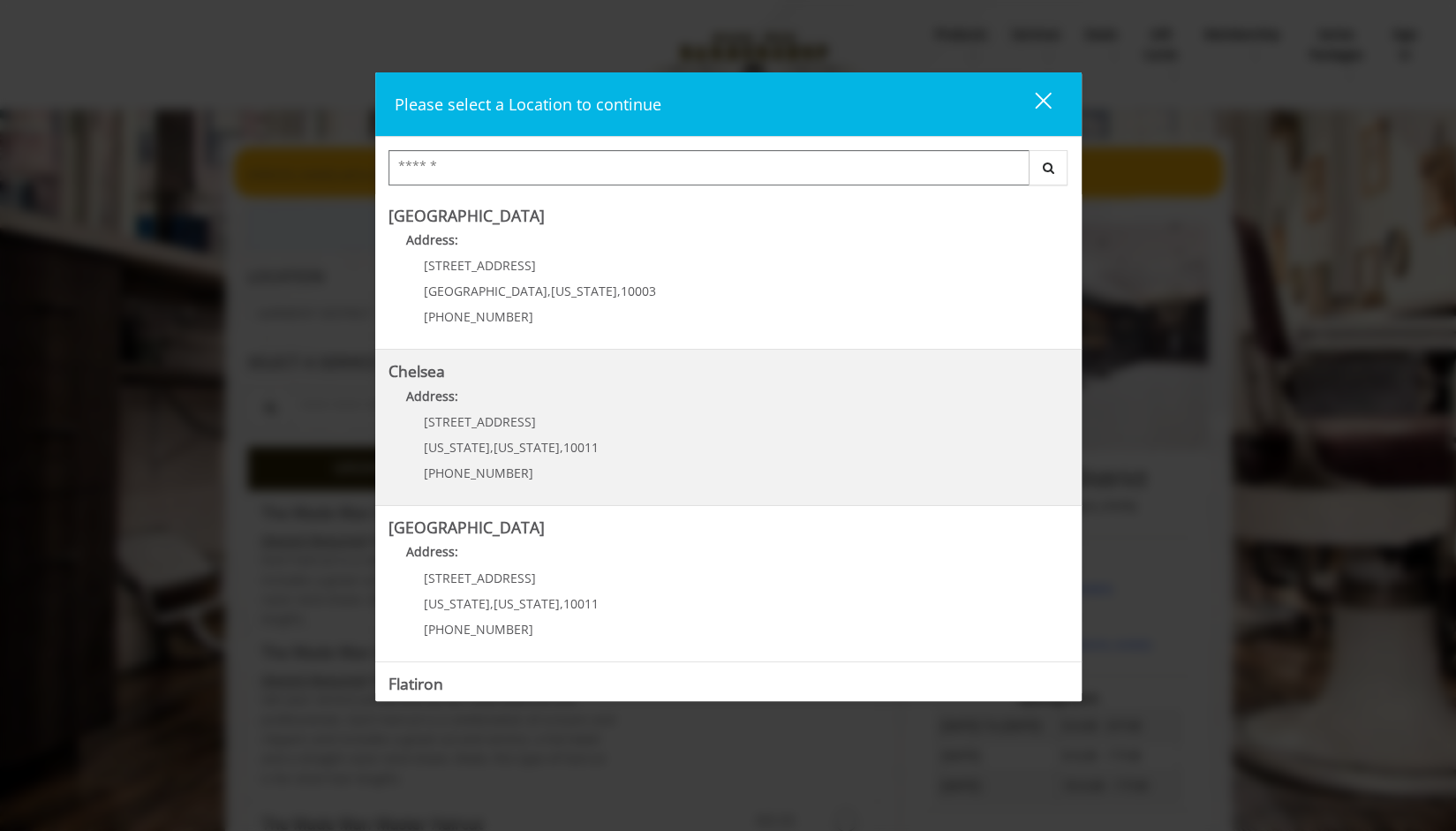
scroll to position [279, 0]
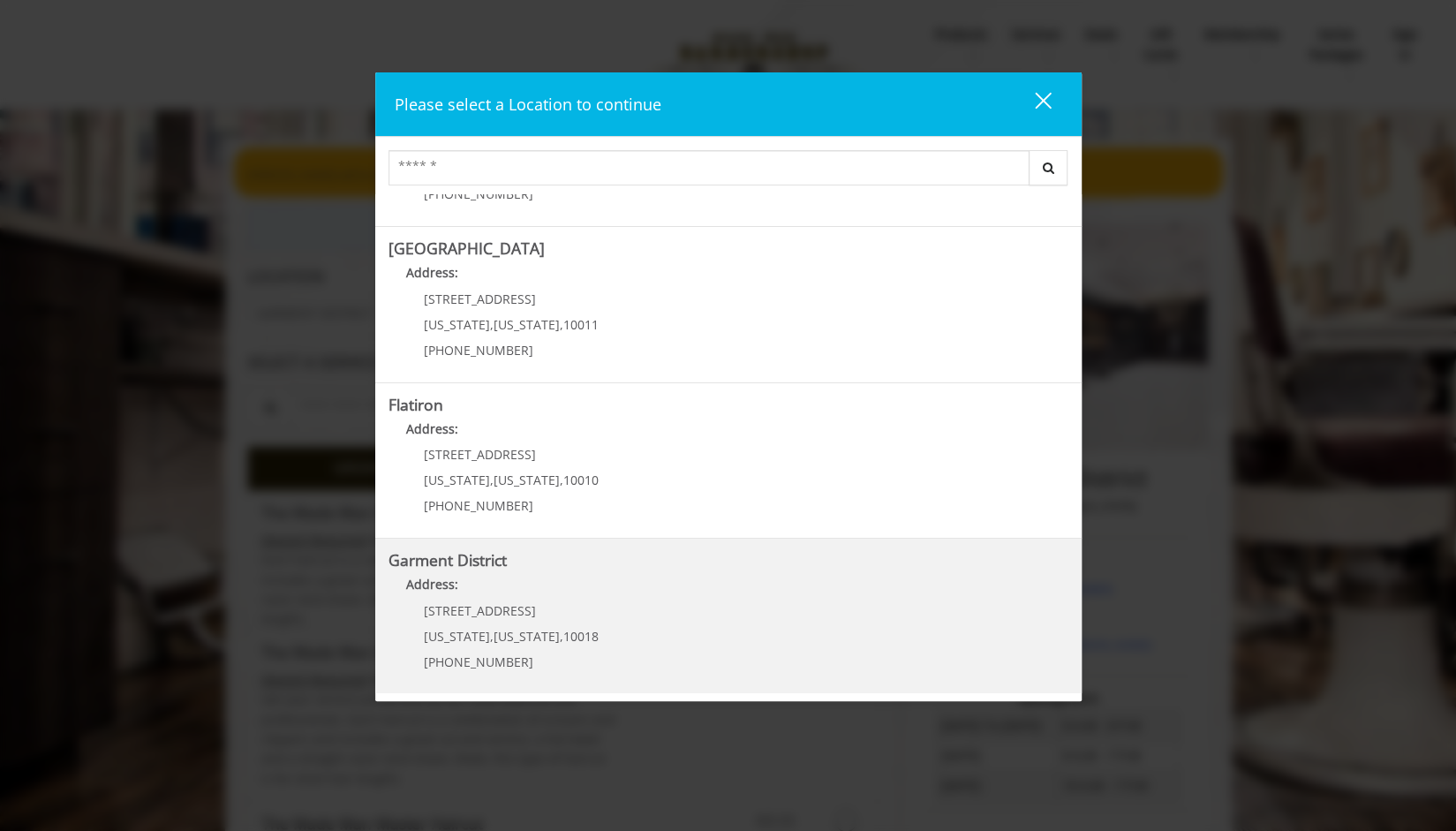
click at [489, 593] on District "Address:" at bounding box center [728, 589] width 680 height 28
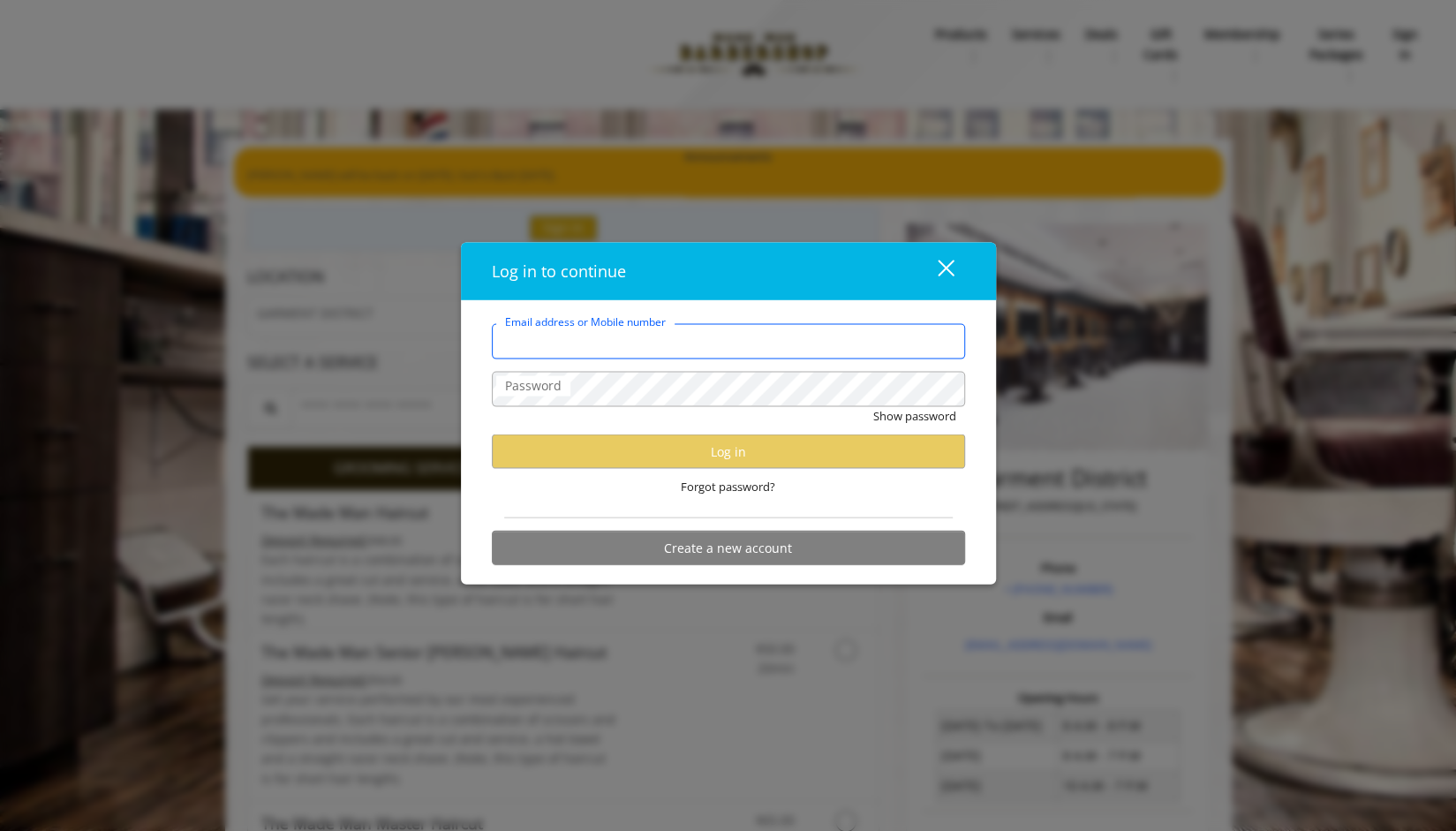
type input "**********"
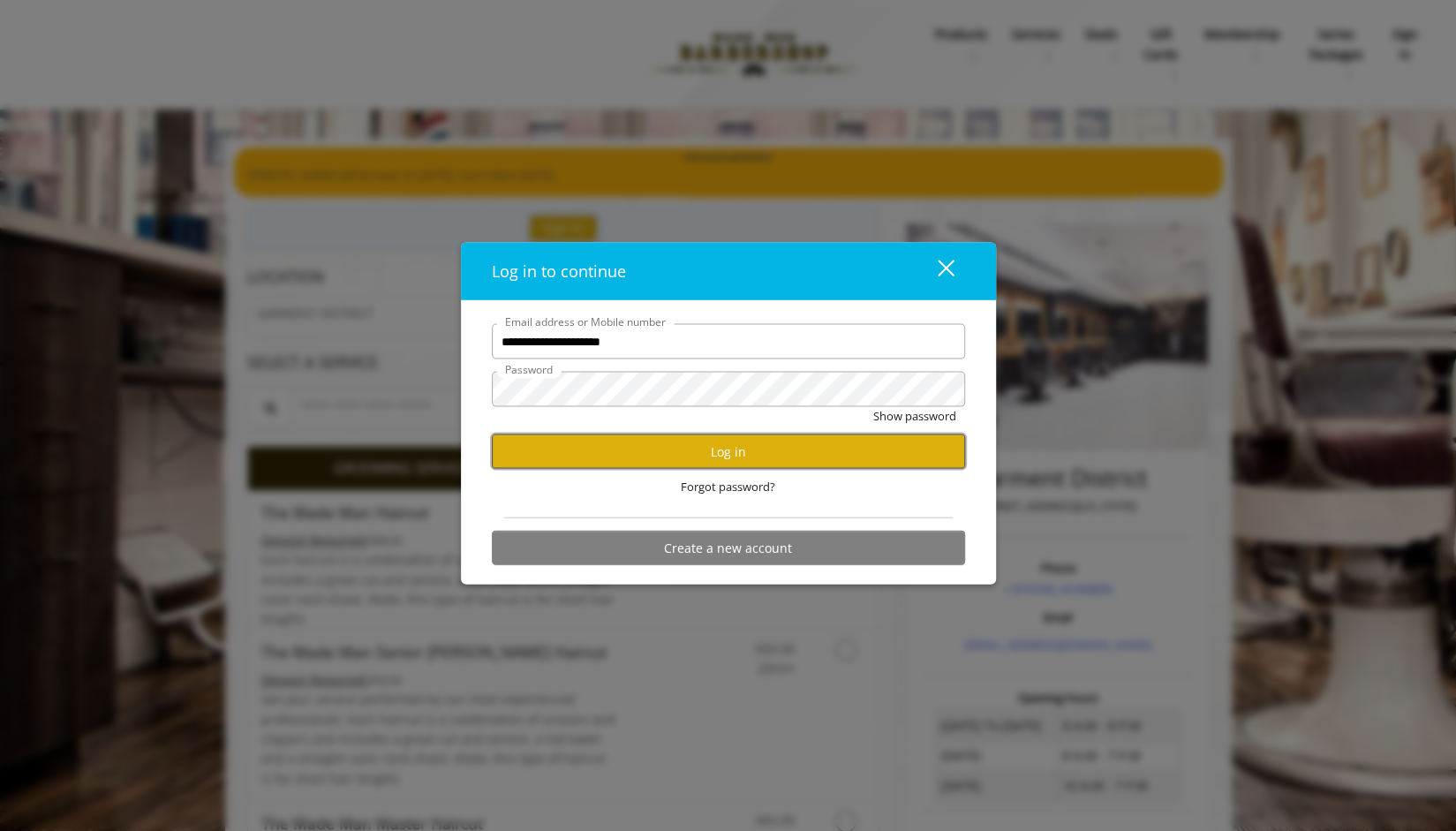
click at [679, 450] on button "Log in" at bounding box center [728, 452] width 473 height 35
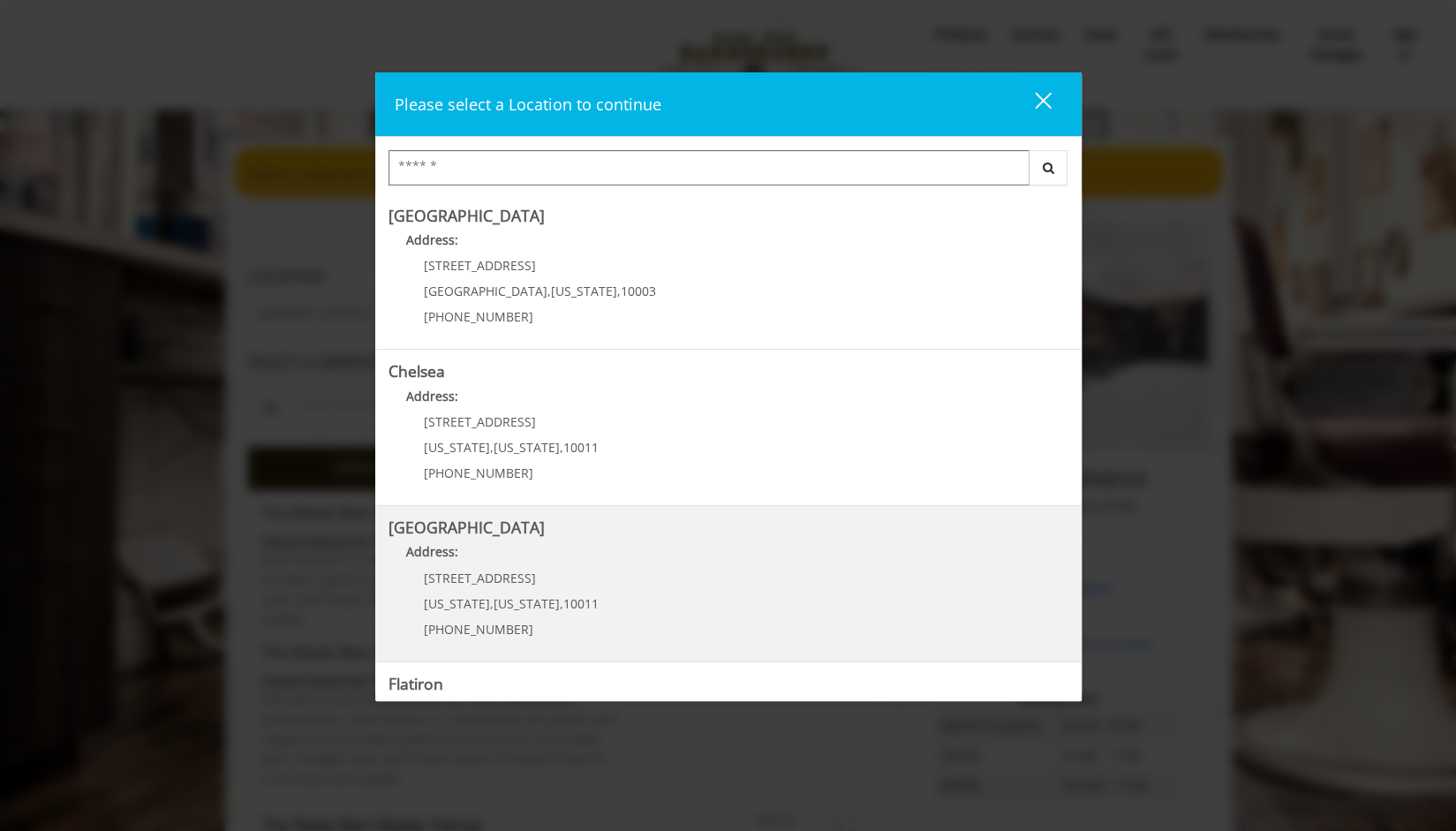
scroll to position [279, 0]
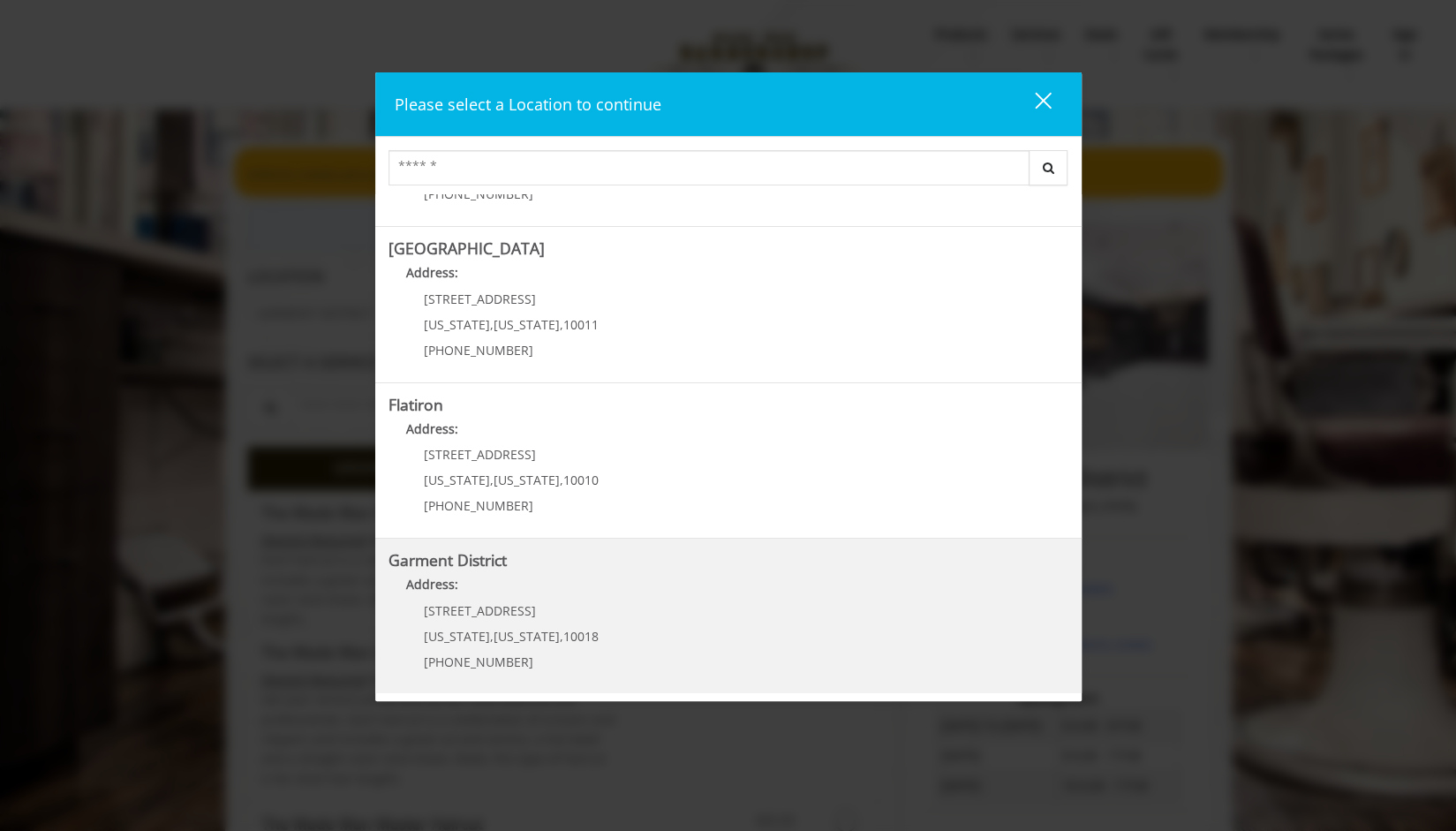
click at [511, 638] on span "New York" at bounding box center [526, 636] width 66 height 16
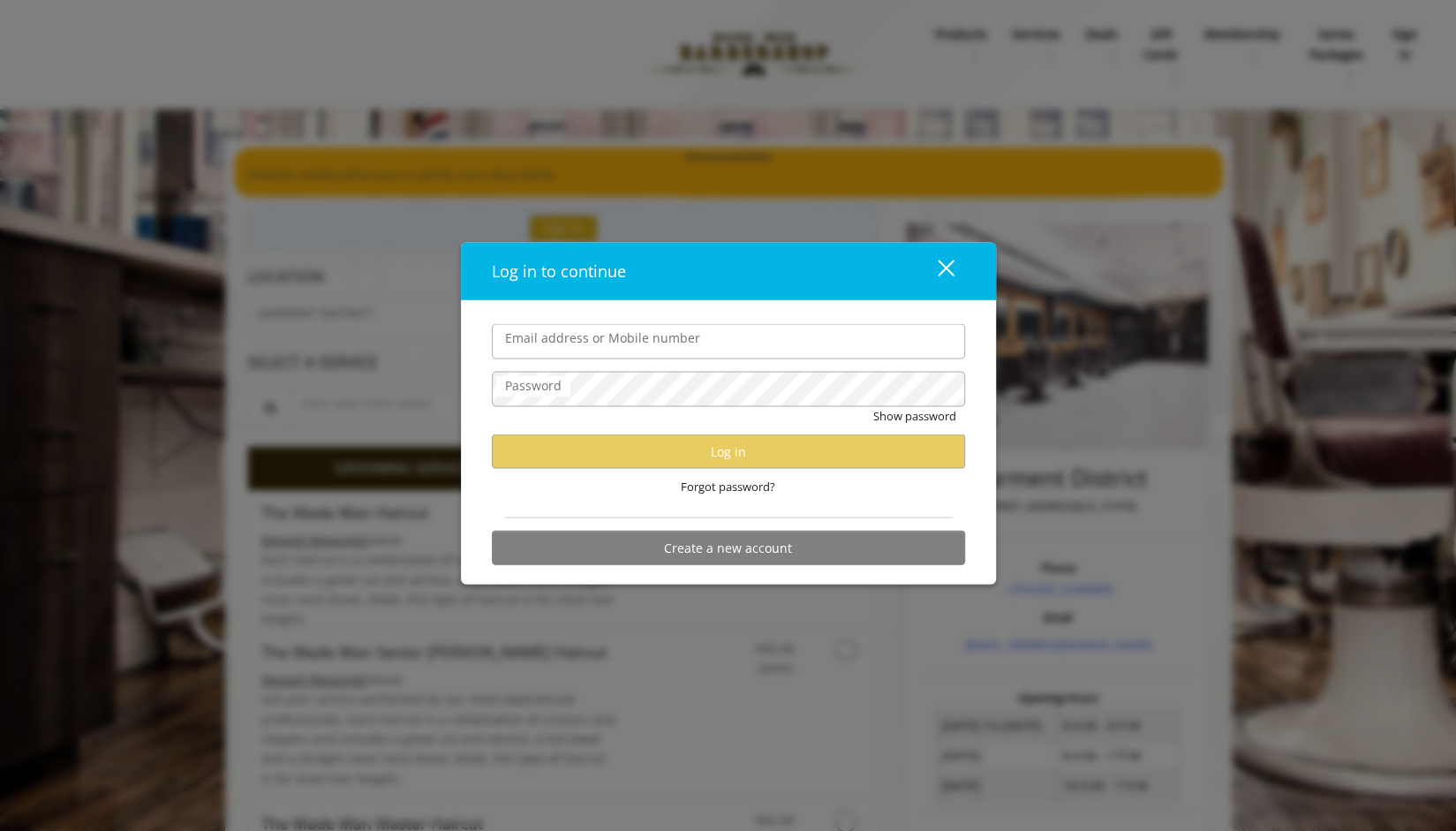
type input "**********"
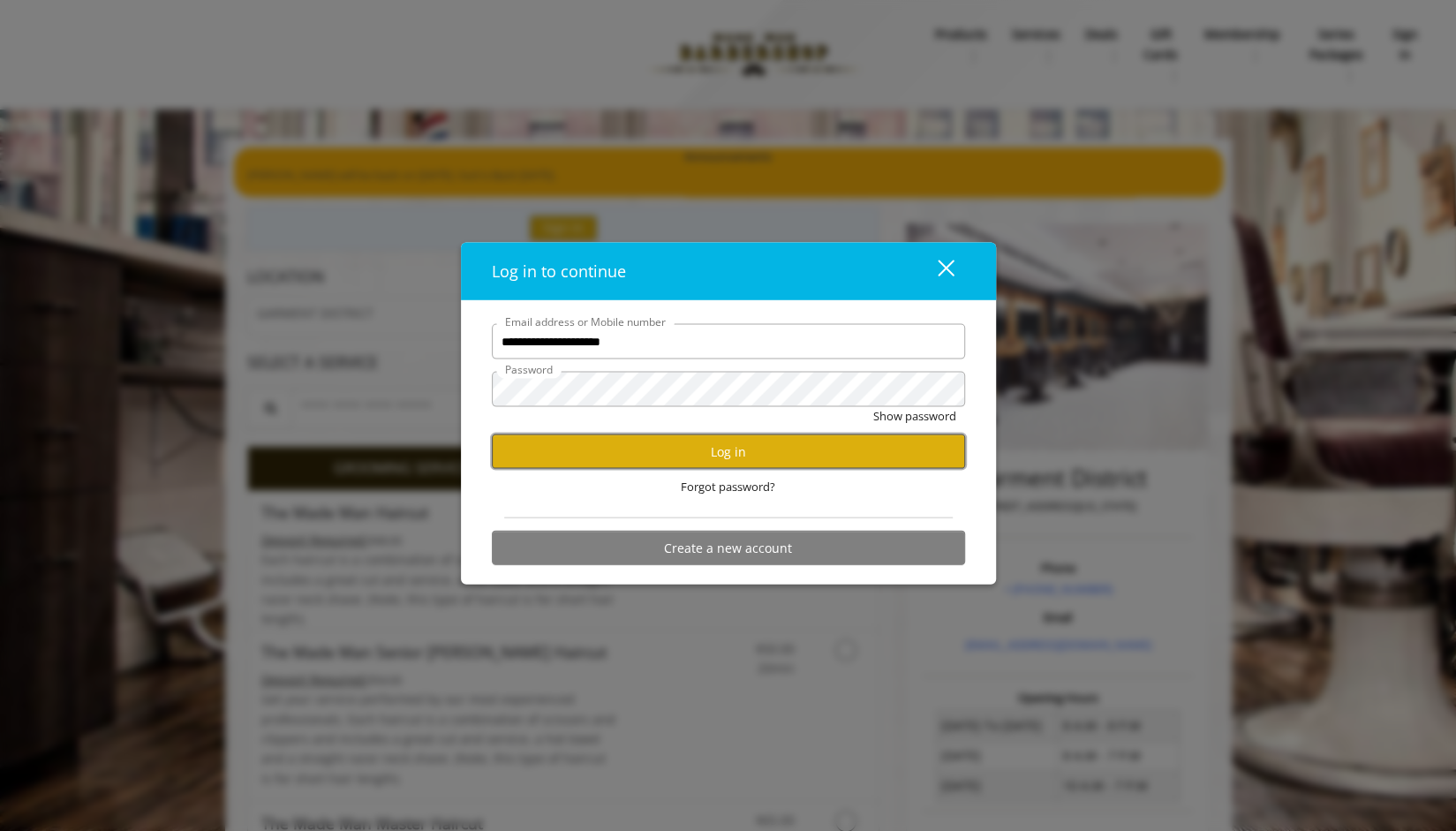
click at [694, 451] on button "Log in" at bounding box center [728, 452] width 473 height 35
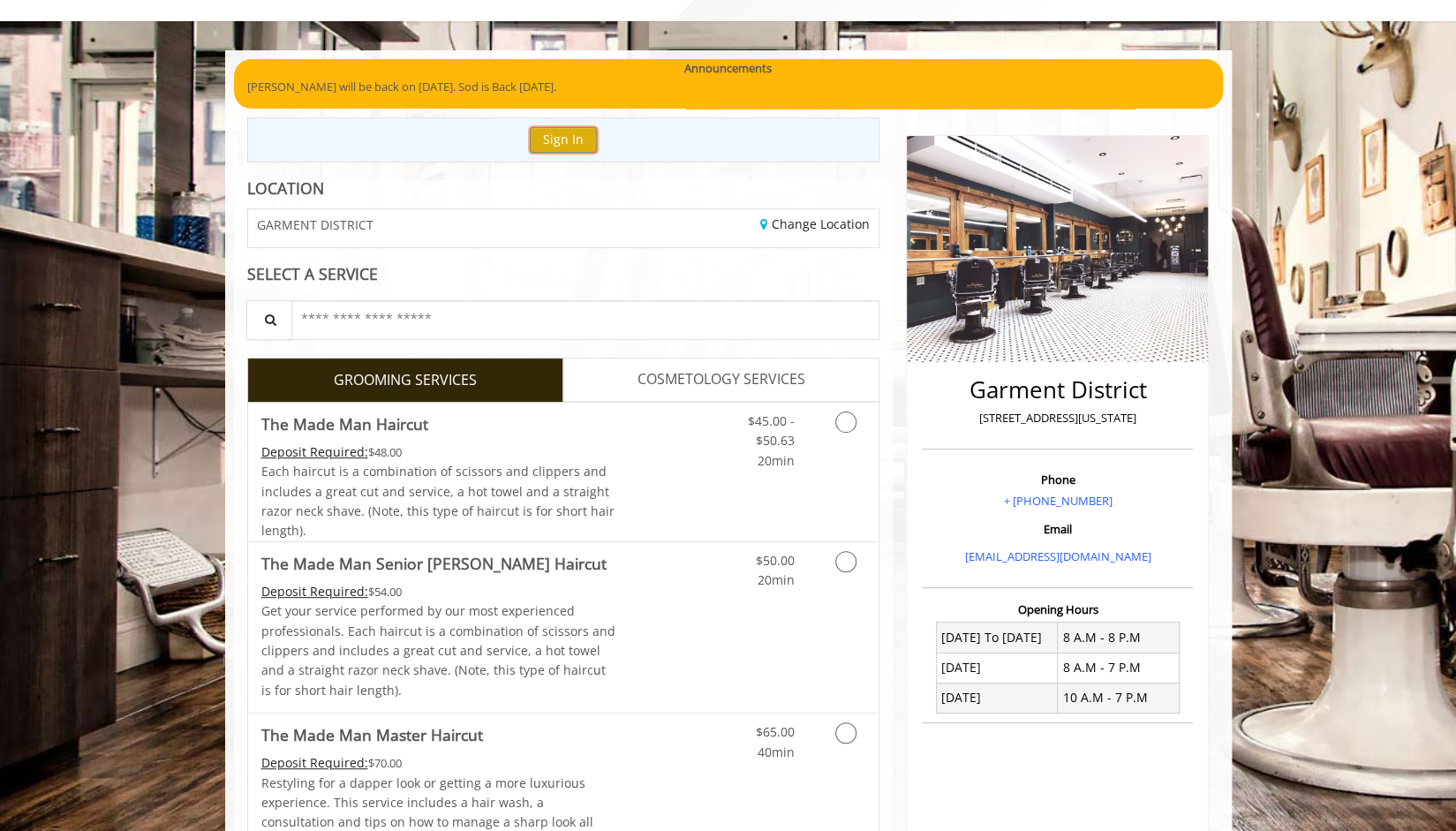
scroll to position [90, 0]
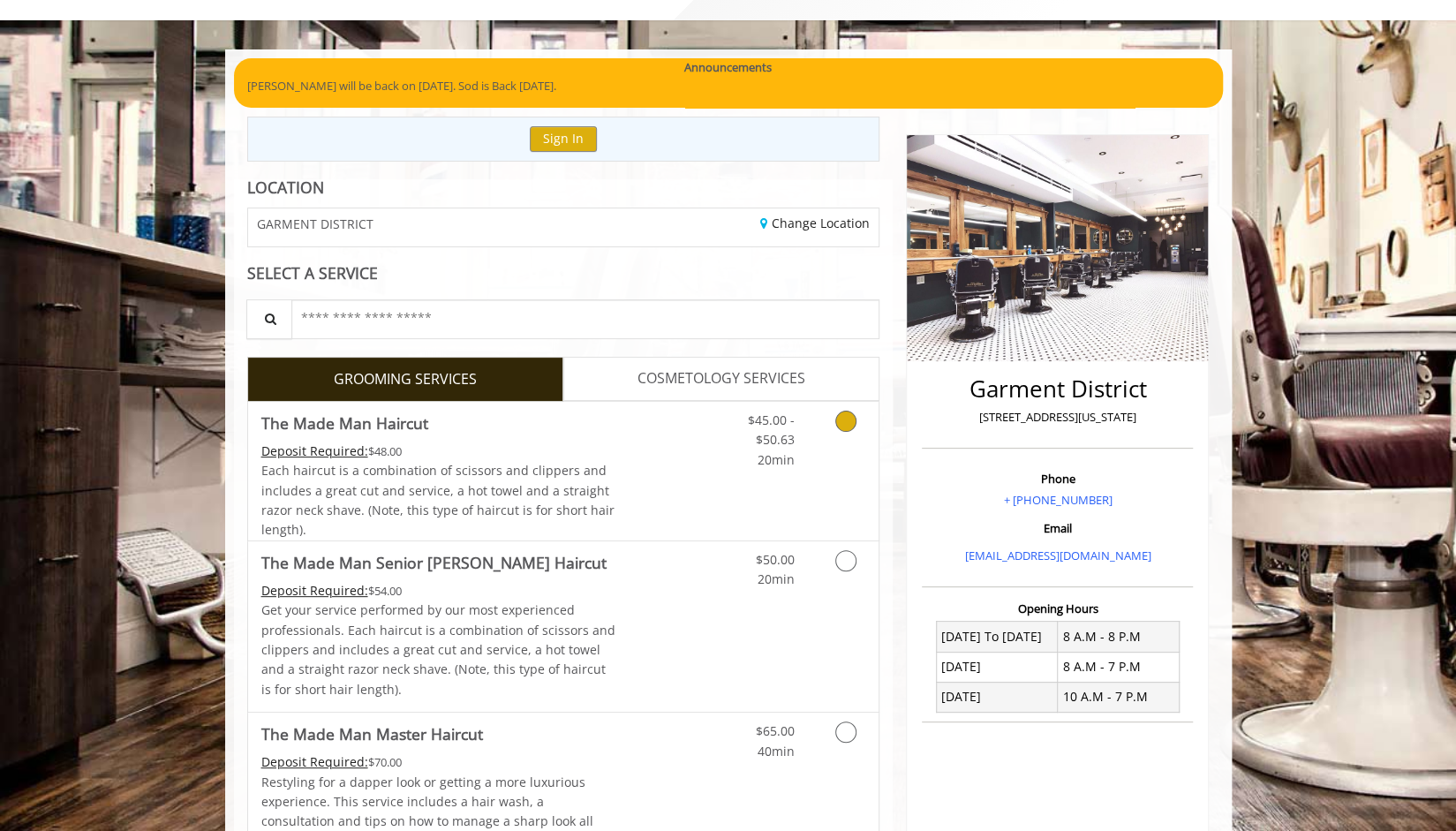
click at [853, 422] on icon "Grooming services" at bounding box center [845, 421] width 21 height 21
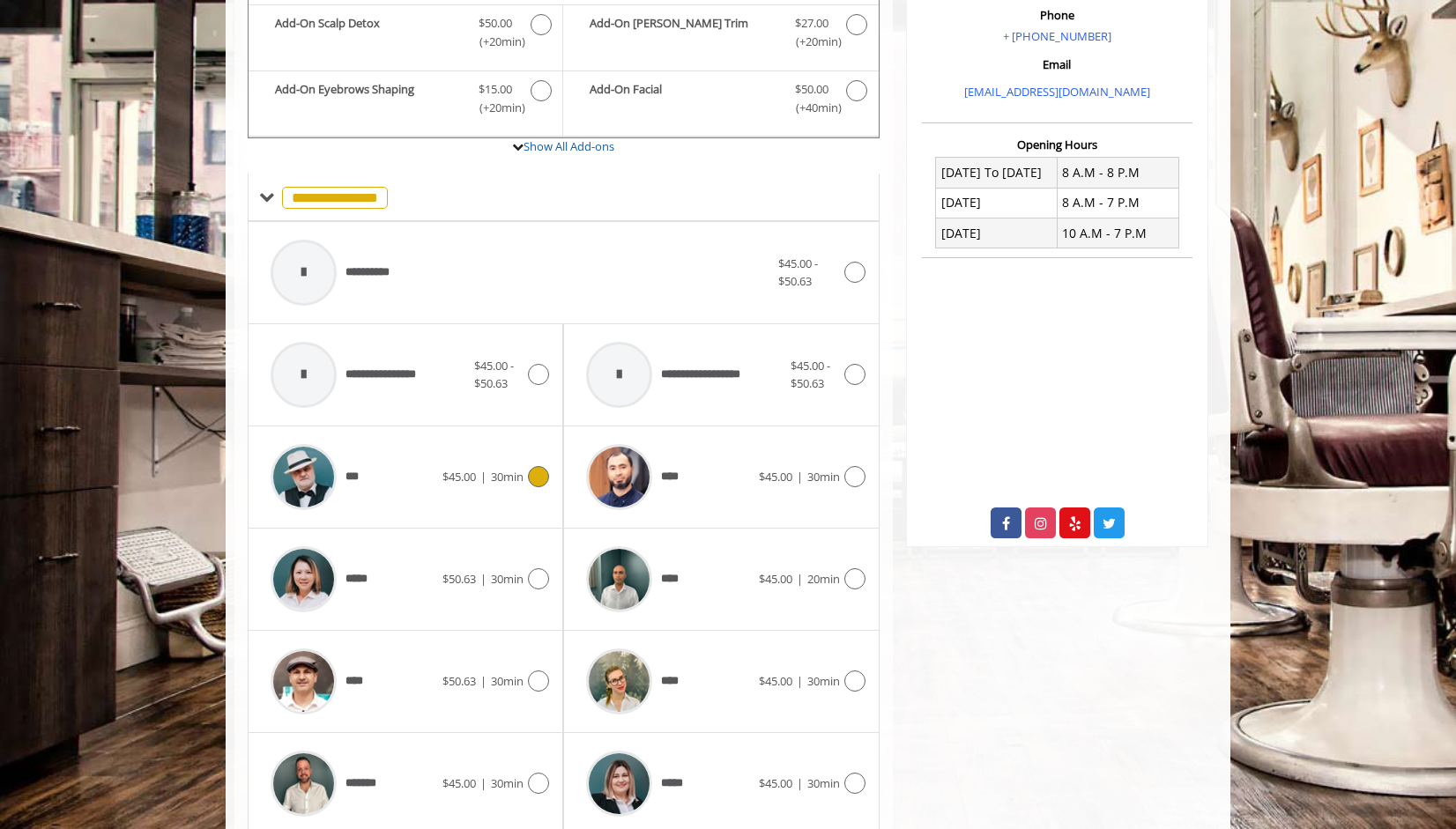
scroll to position [554, 0]
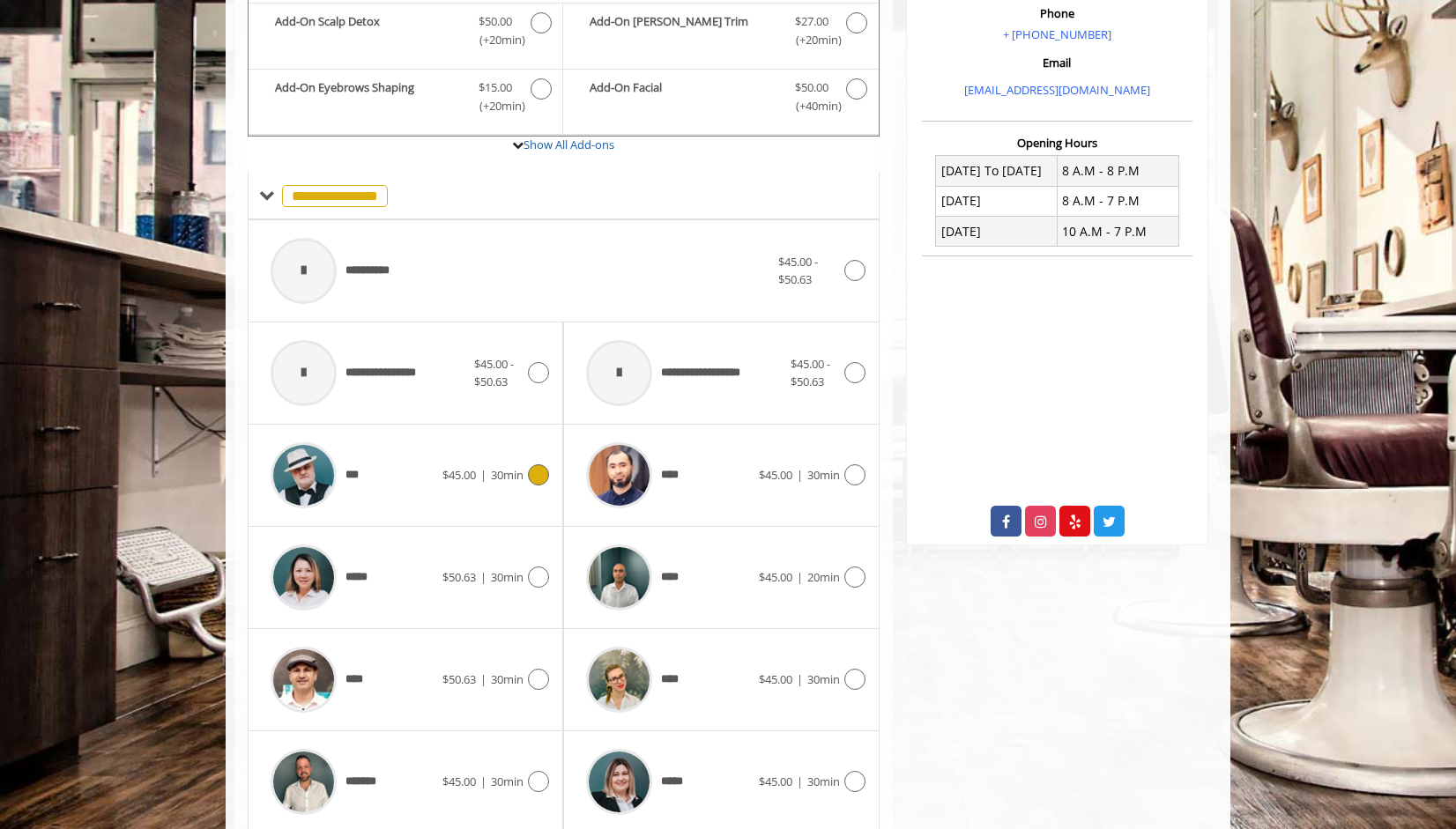
click at [532, 470] on icon at bounding box center [538, 474] width 21 height 21
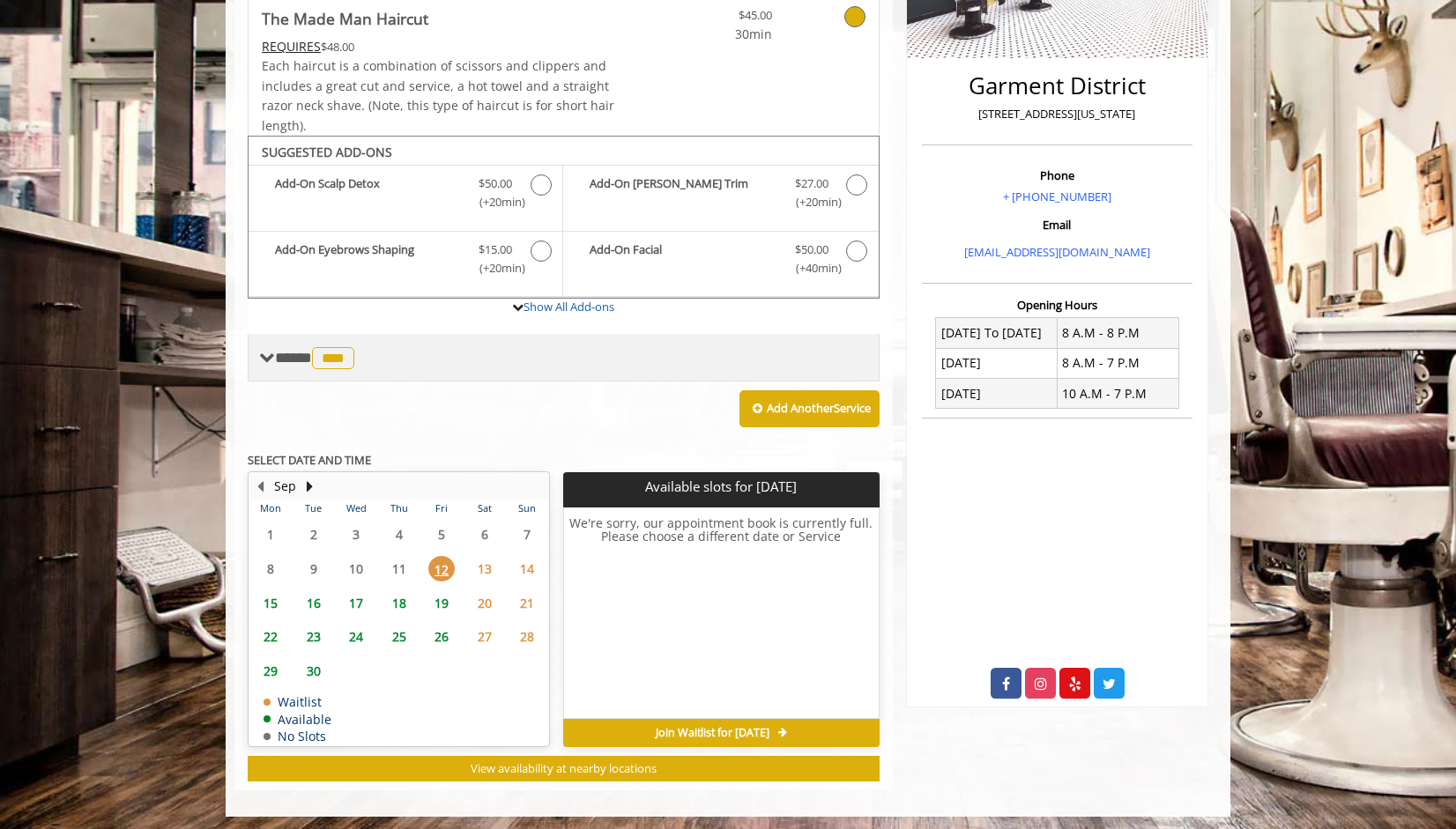
scroll to position [0, 0]
